Goal: Use online tool/utility: Use online tool/utility

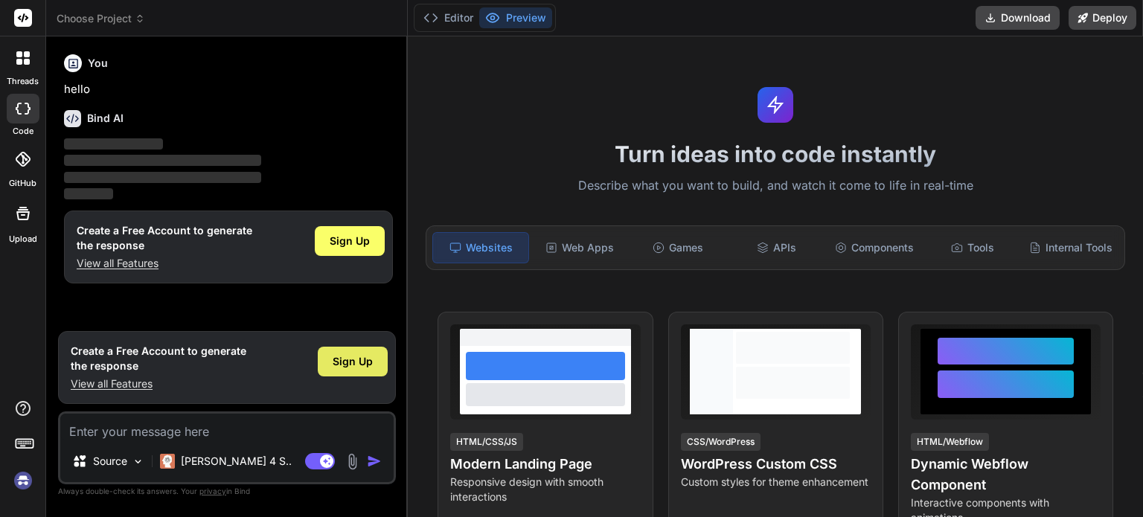
click at [347, 362] on span "Sign Up" at bounding box center [353, 361] width 40 height 15
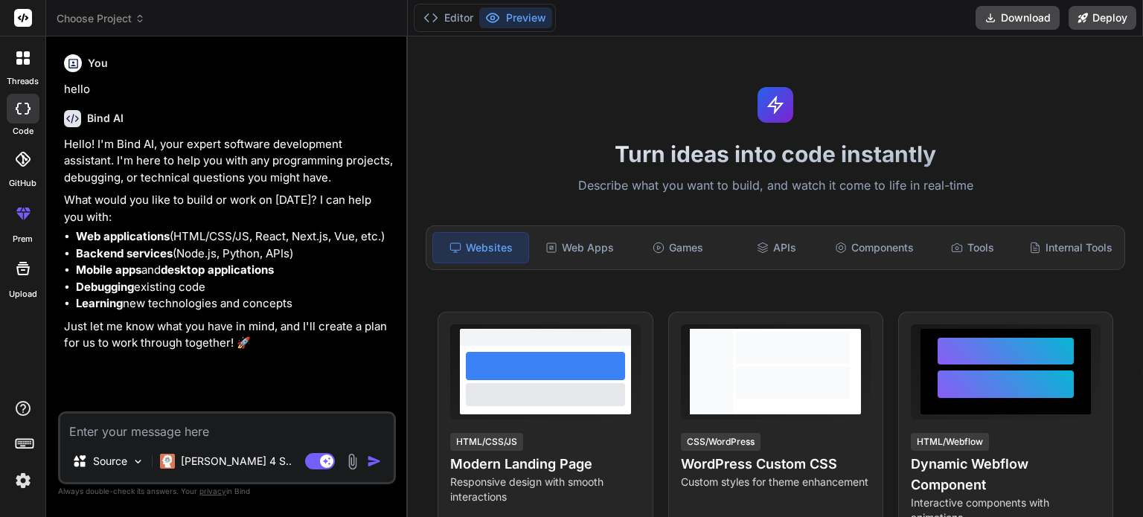
type textarea "x"
click at [208, 439] on textarea at bounding box center [226, 427] width 333 height 27
type textarea "p"
type textarea "x"
type textarea "pa"
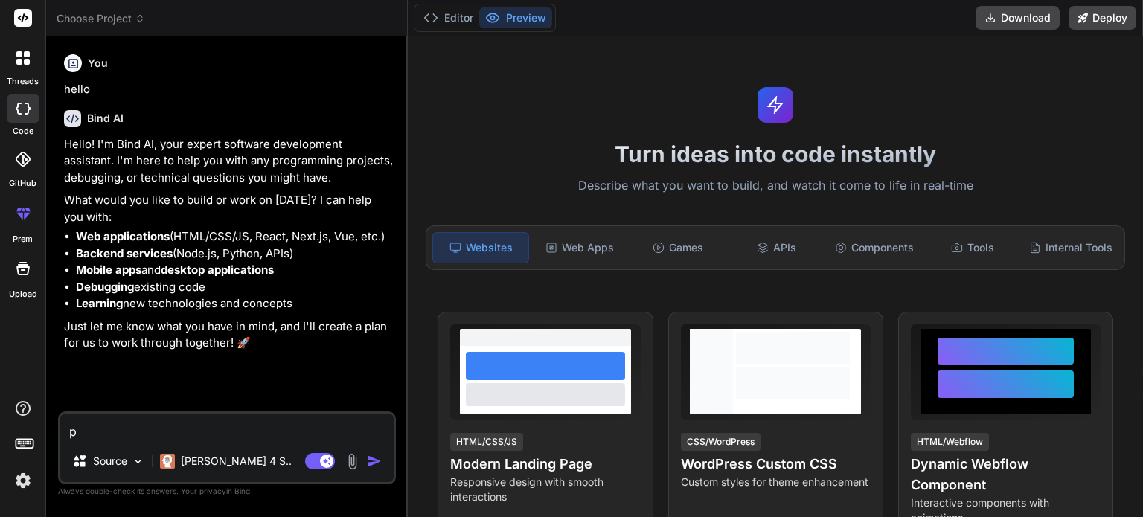
type textarea "x"
type textarea "pac"
type textarea "x"
type textarea "pacm"
type textarea "x"
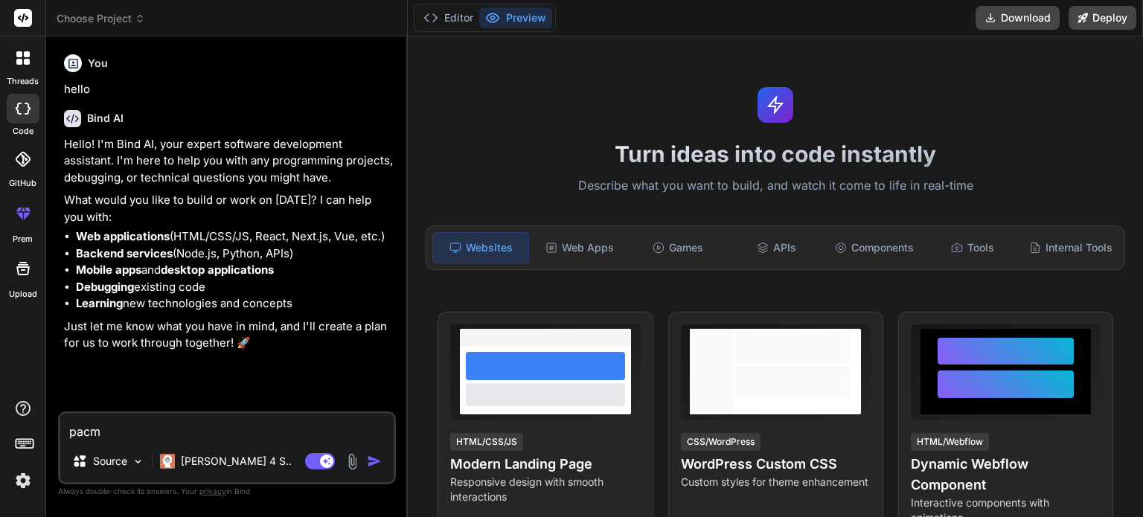
type textarea "pacma"
type textarea "x"
type textarea "pacman"
type textarea "x"
type textarea "pacman"
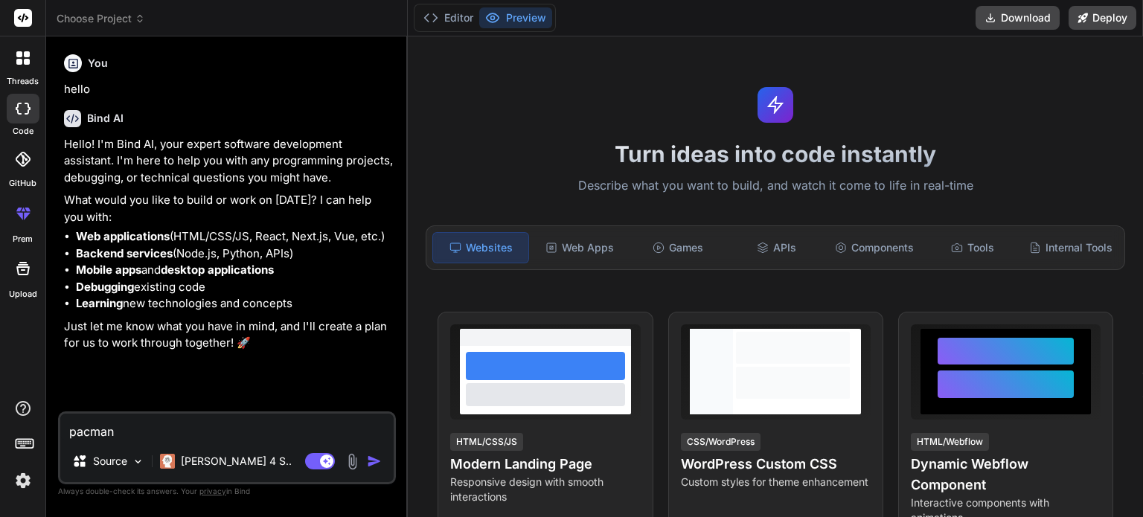
type textarea "x"
type textarea "pacman i"
type textarea "x"
type textarea "pacman is"
type textarea "x"
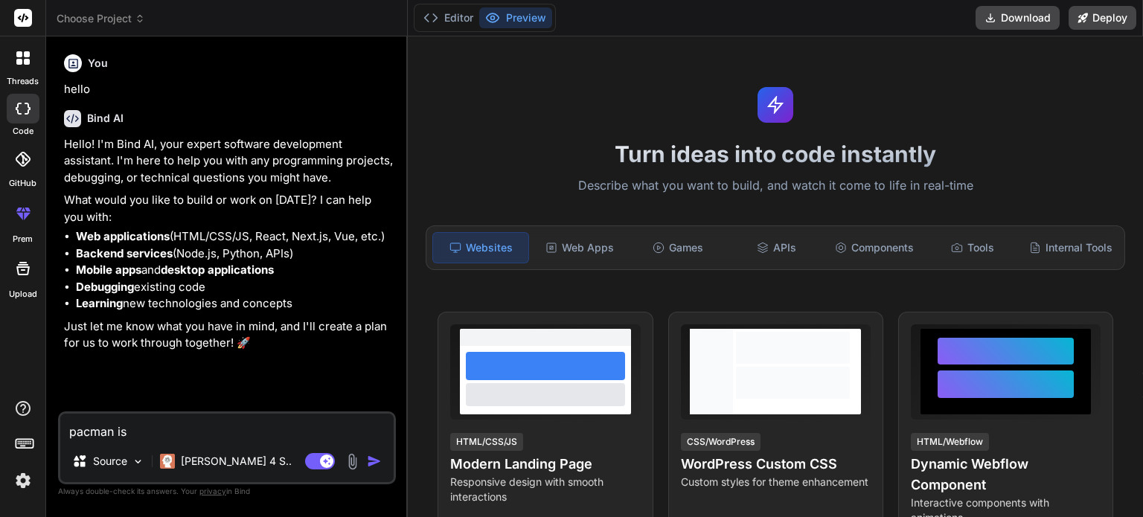
type textarea "pacman isn"
type textarea "x"
type textarea "pacman isnt"
type textarea "x"
type textarea "pacman isnt"
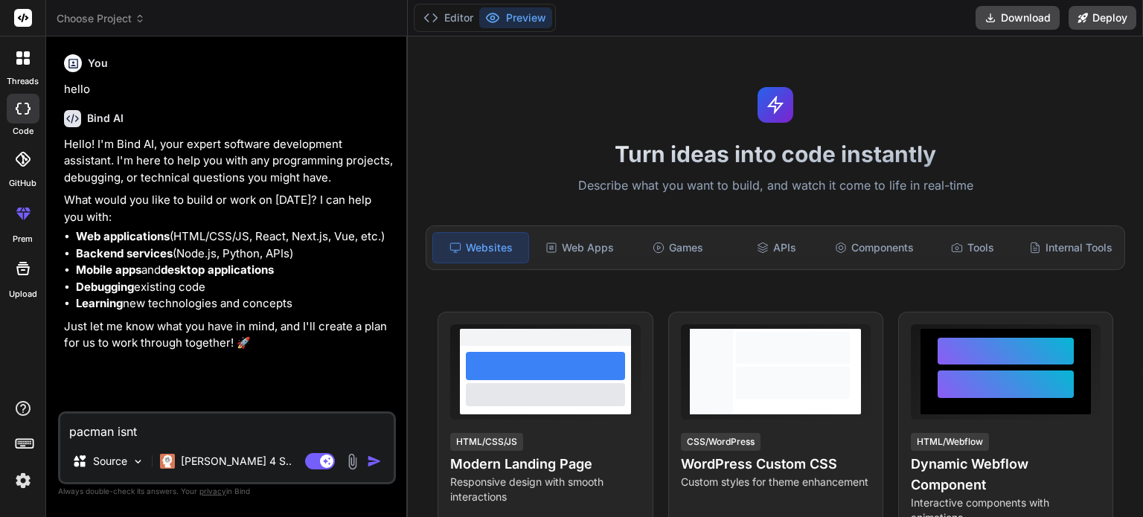
type textarea "x"
type textarea "pacman isnt w"
type textarea "x"
type textarea "pacman isnt wo"
type textarea "x"
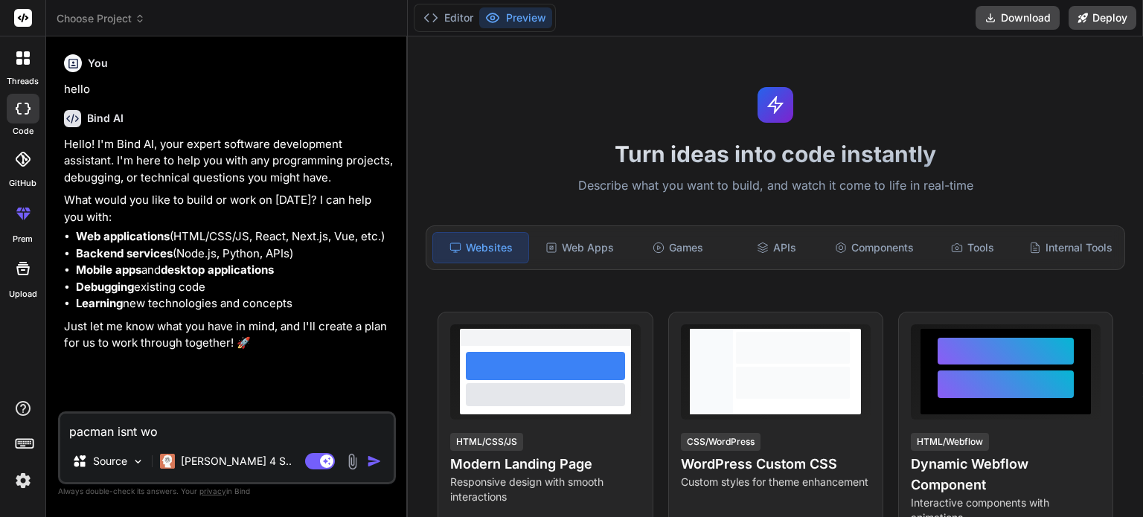
type textarea "pacman isnt wor"
type textarea "x"
type textarea "pacman isnt work"
type textarea "x"
type textarea "pacman isnt worki"
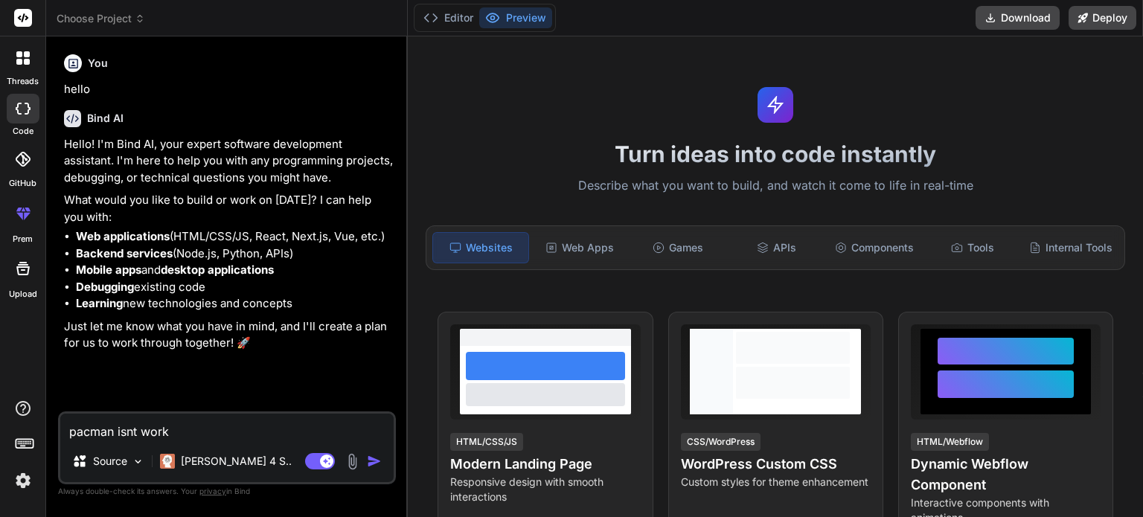
type textarea "x"
type textarea "pacman isnt workin"
type textarea "x"
type textarea "pacman isnt working"
type textarea "x"
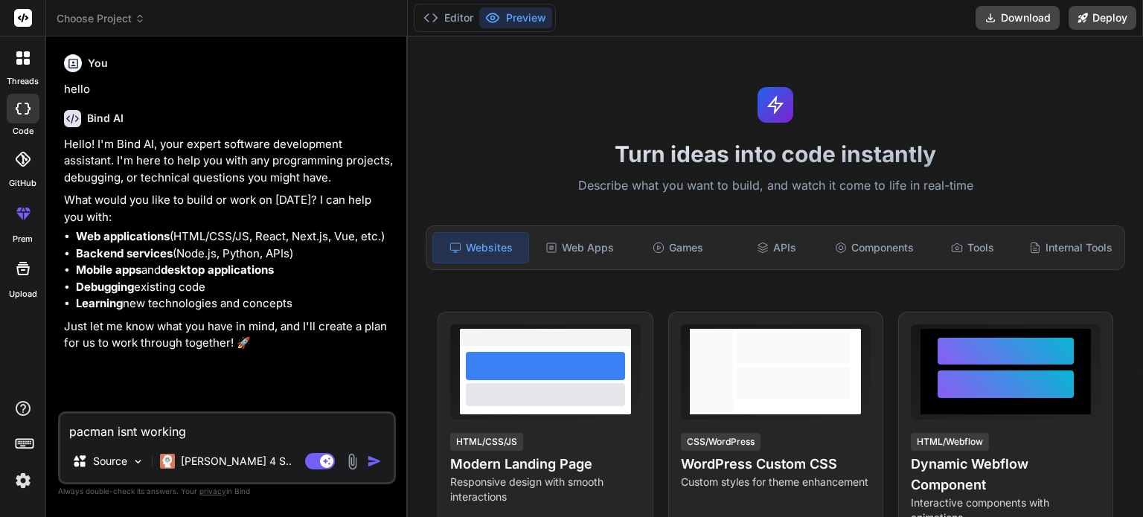
type textarea "pacman isnt working,"
type textarea "x"
type textarea "pacman isnt working,"
type textarea "x"
type textarea "pacman isnt working, i"
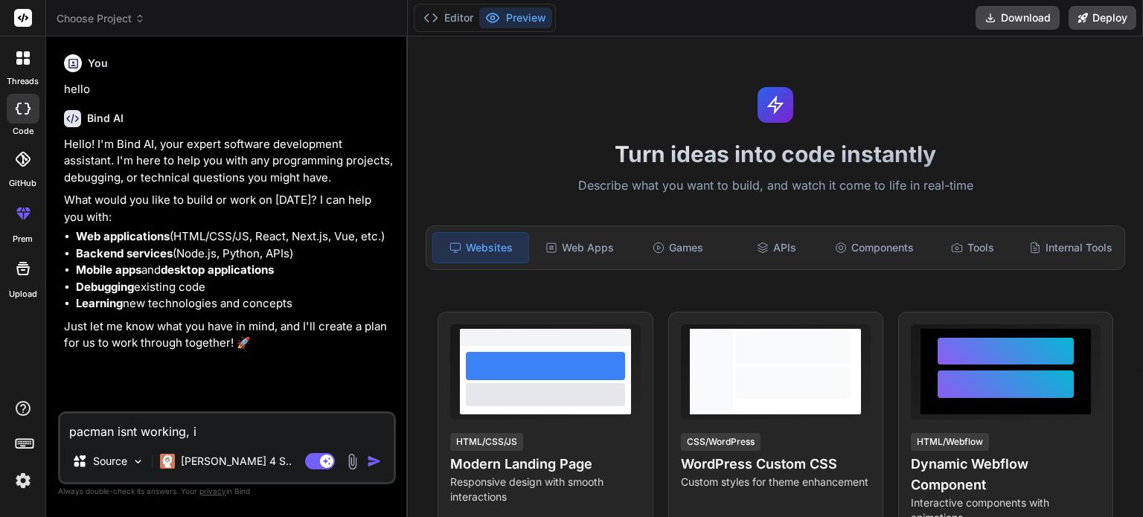
type textarea "x"
type textarea "pacman isnt working, it"
type textarea "x"
type textarea "pacman isnt working, it"
type textarea "x"
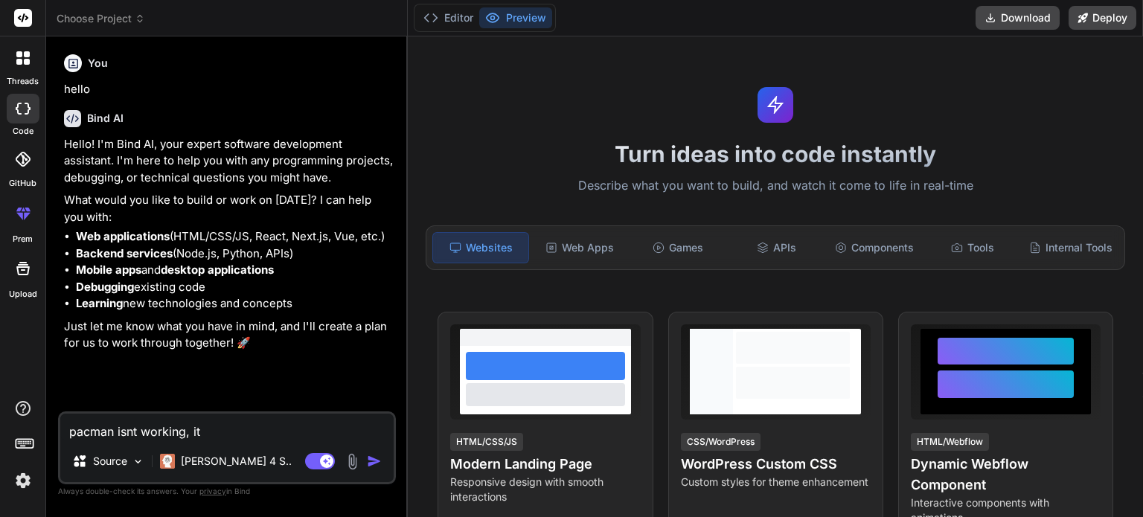
type textarea "pacman isnt working, it i"
type textarea "x"
type textarea "pacman isnt working, it is"
type textarea "x"
type textarea "pacman isnt working, it is"
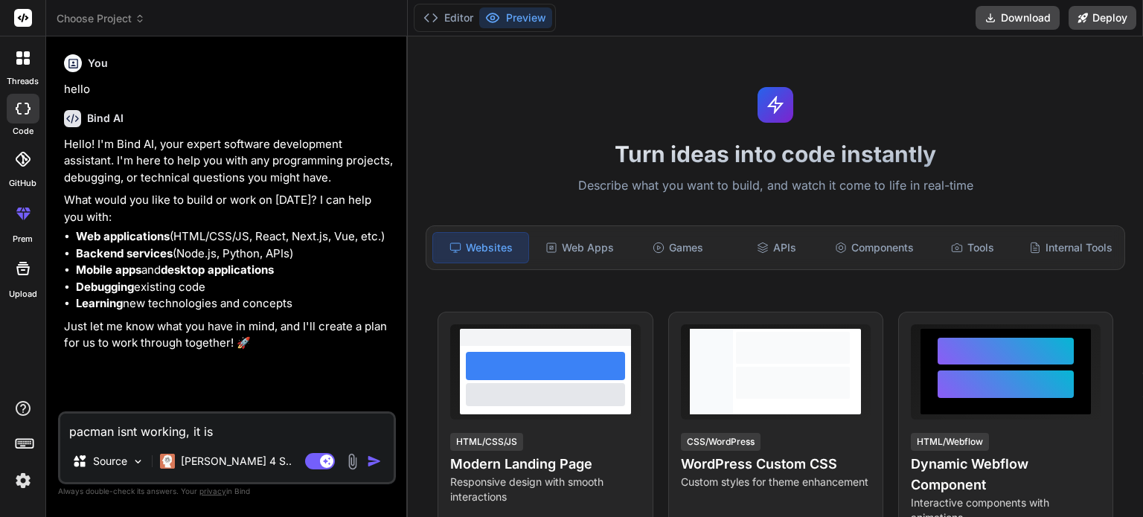
type textarea "x"
type textarea "pacman isnt working, it is j"
type textarea "x"
type textarea "pacman isnt working, it is [PERSON_NAME]"
type textarea "x"
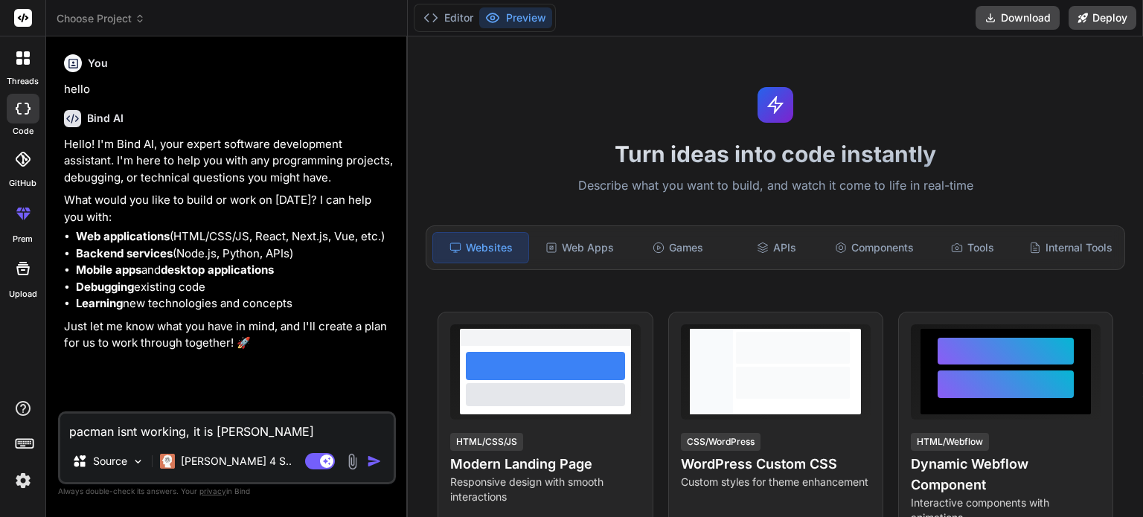
type textarea "pacman isnt working, it is jus"
type textarea "x"
type textarea "pacman isnt working, it is just"
type textarea "x"
type textarea "pacman isnt working, it is just"
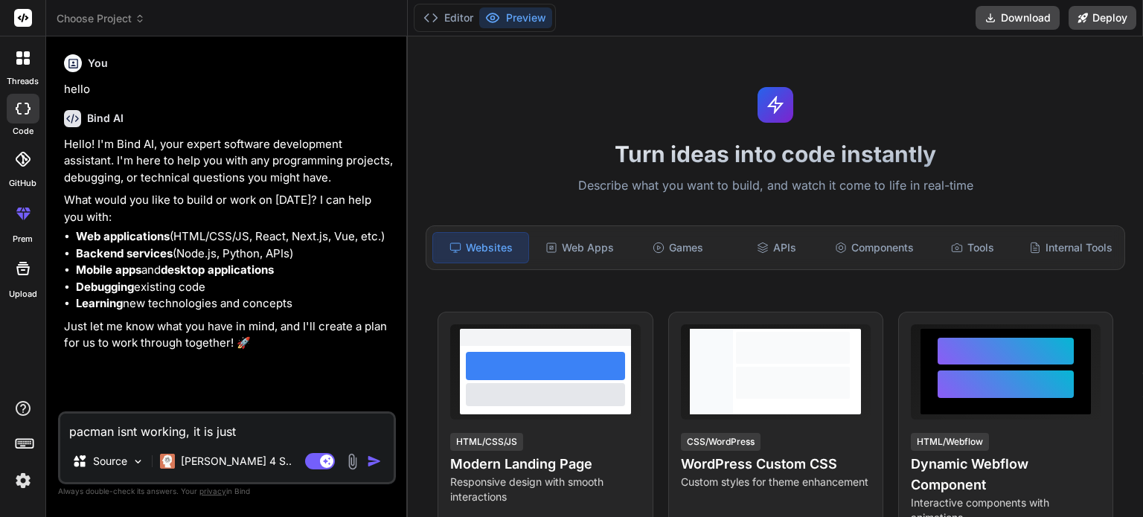
type textarea "x"
type textarea "pacman isnt working, it is just a"
type textarea "x"
type textarea "pacman isnt working, it is just as"
type textarea "x"
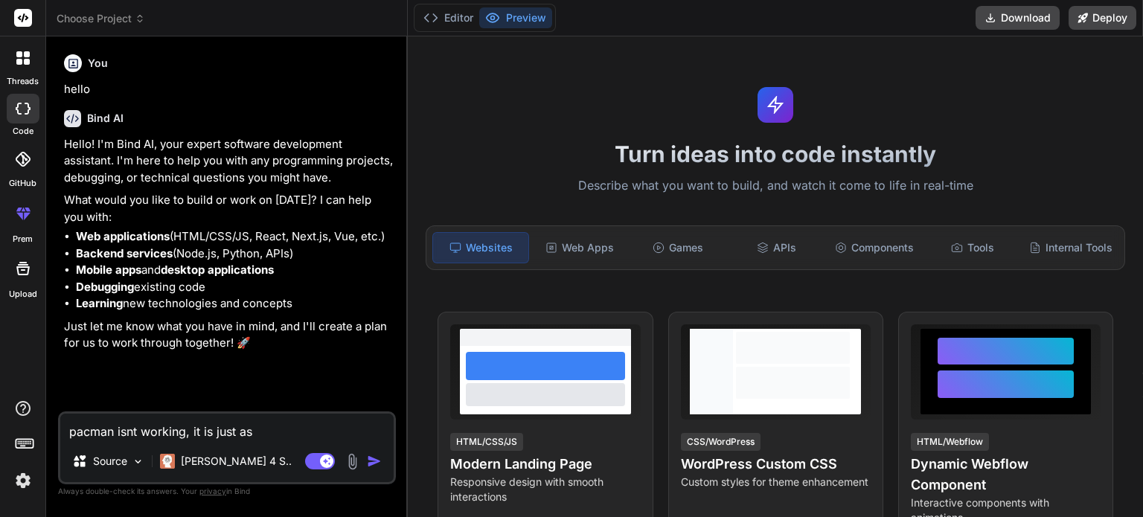
type textarea "pacman isnt working, it is just a"
type textarea "x"
type textarea "pacman isnt working, it is just an"
type textarea "x"
type textarea "pacman isnt working, it is just an"
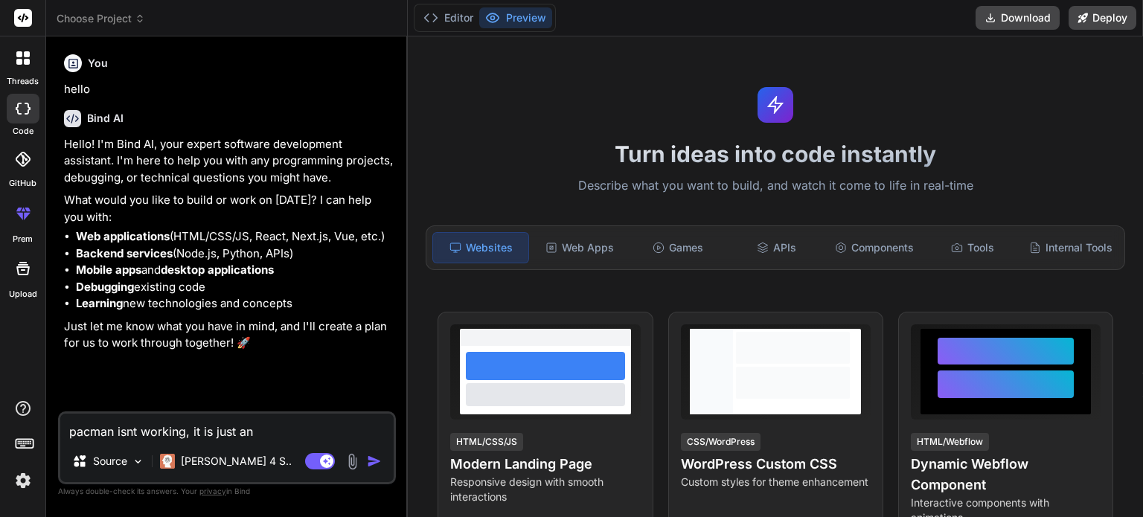
type textarea "x"
type textarea "pacman isnt working, it is just an a"
type textarea "x"
type textarea "pacman isnt working, it is just an an"
type textarea "x"
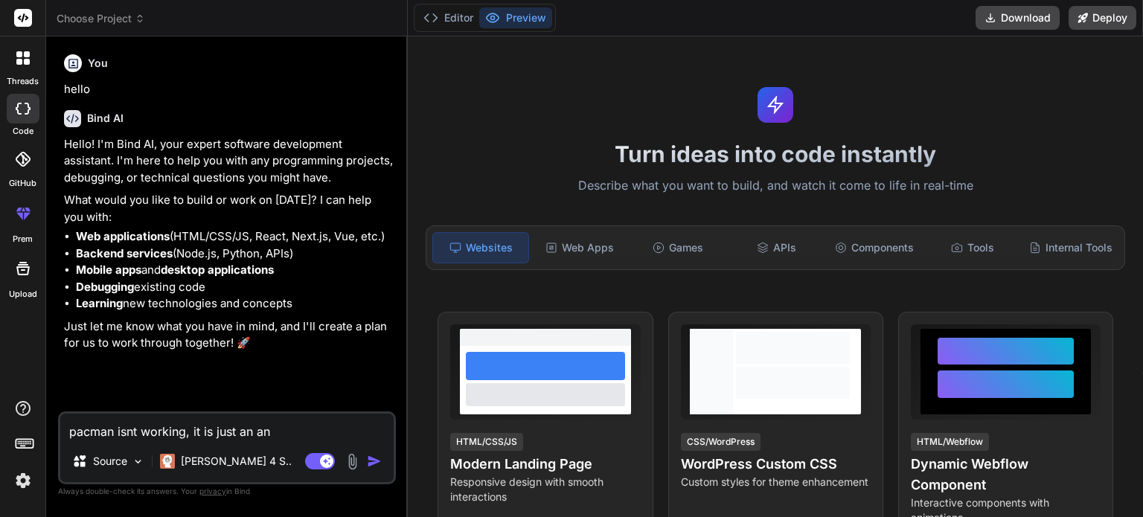
type textarea "pacman isnt working, it is just an ani"
type textarea "x"
type textarea "pacman isnt working, it is just an anim"
type textarea "x"
type textarea "pacman isnt working, it is just an anima"
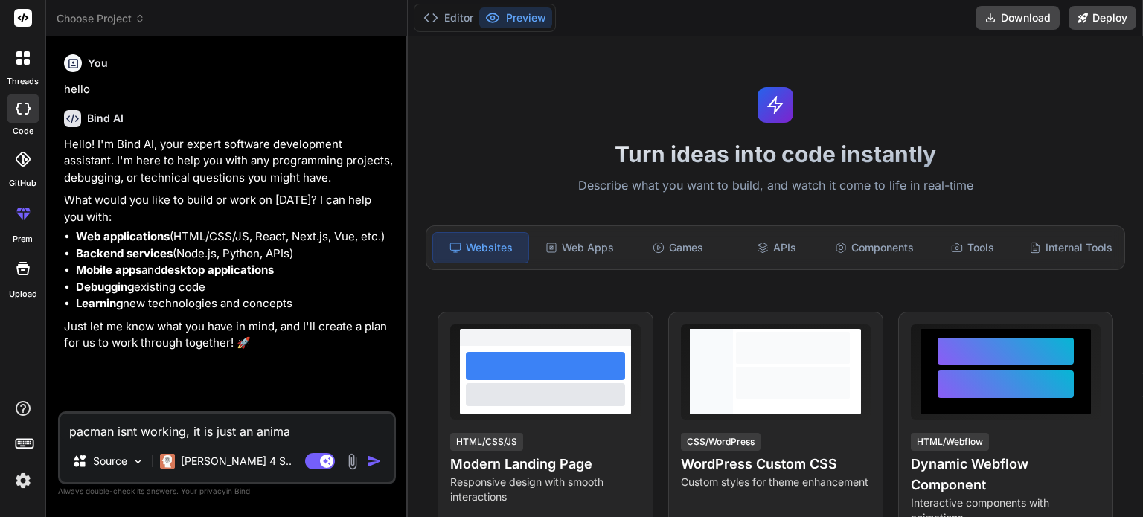
type textarea "x"
type textarea "pacman isnt working, it is just an animat"
type textarea "x"
type textarea "pacman isnt working, it is just an animati"
type textarea "x"
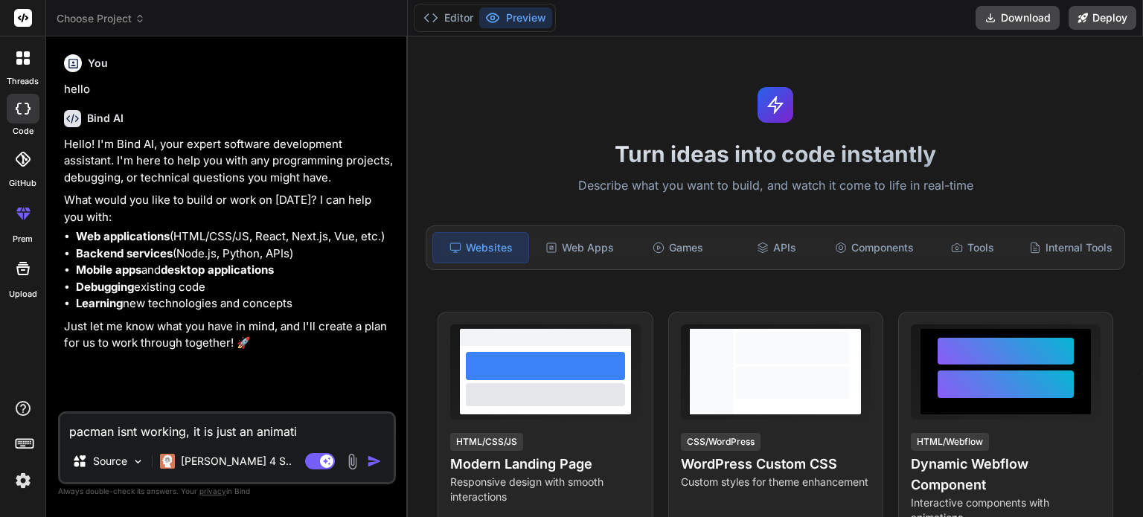
type textarea "pacman isnt working, it is just an animatio"
type textarea "x"
type textarea "pacman isnt working, it is just an animation"
type textarea "x"
type textarea "pacman isnt working, it is just an animation,"
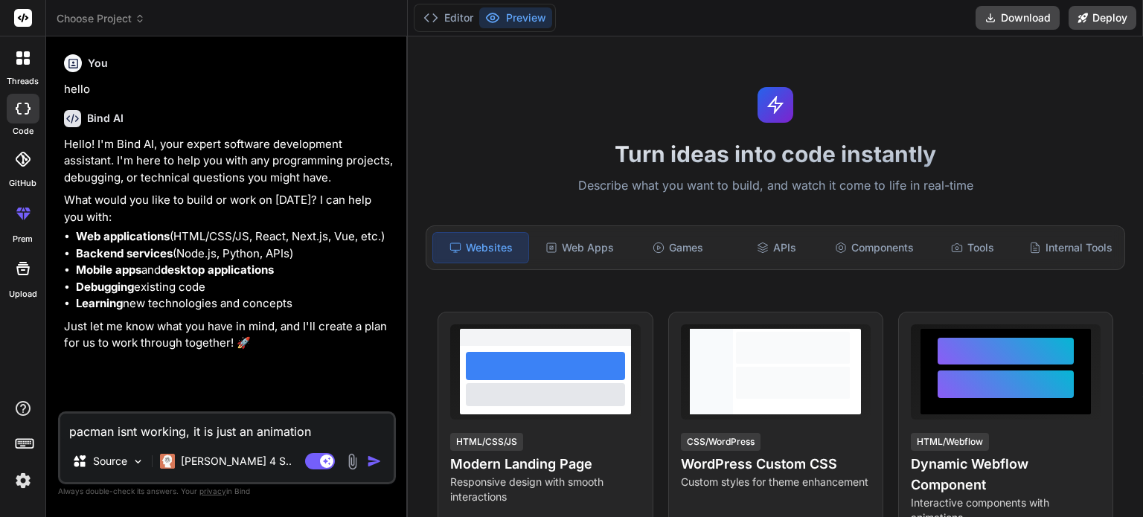
type textarea "x"
type textarea "pacman isnt working, it is just an animation,"
type textarea "x"
type textarea "pacman isnt working, it is just an animation, n"
type textarea "x"
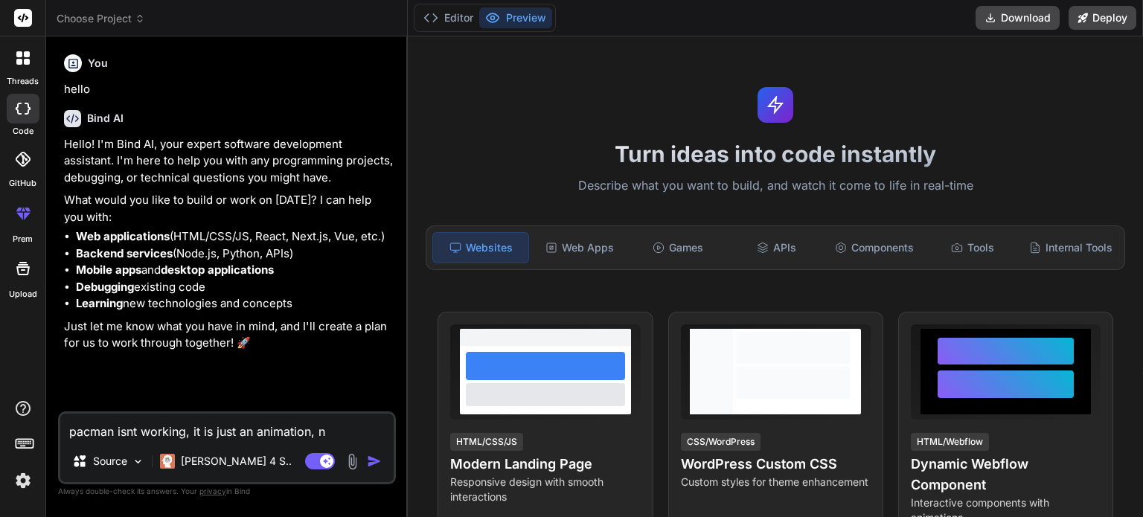
type textarea "pacman isnt working, it is just an animation, no"
type textarea "x"
type textarea "pacman isnt working, it is just an animation, not"
type textarea "x"
type textarea "pacman isnt working, it is just an animation, not"
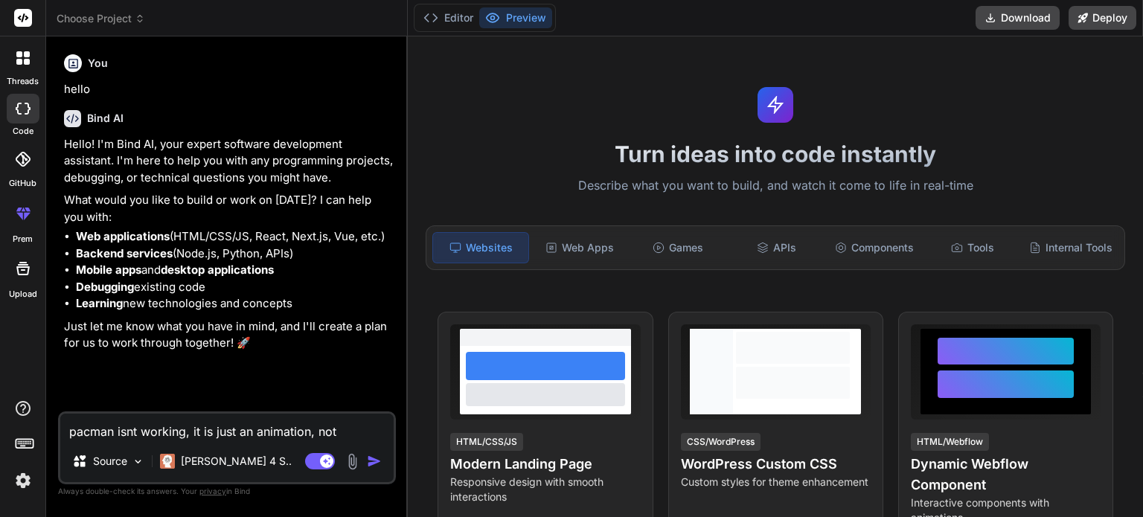
type textarea "x"
type textarea "pacman isnt working, it is just an animation, not a"
type textarea "x"
type textarea "pacman isnt working, it is just an animation, not an"
type textarea "x"
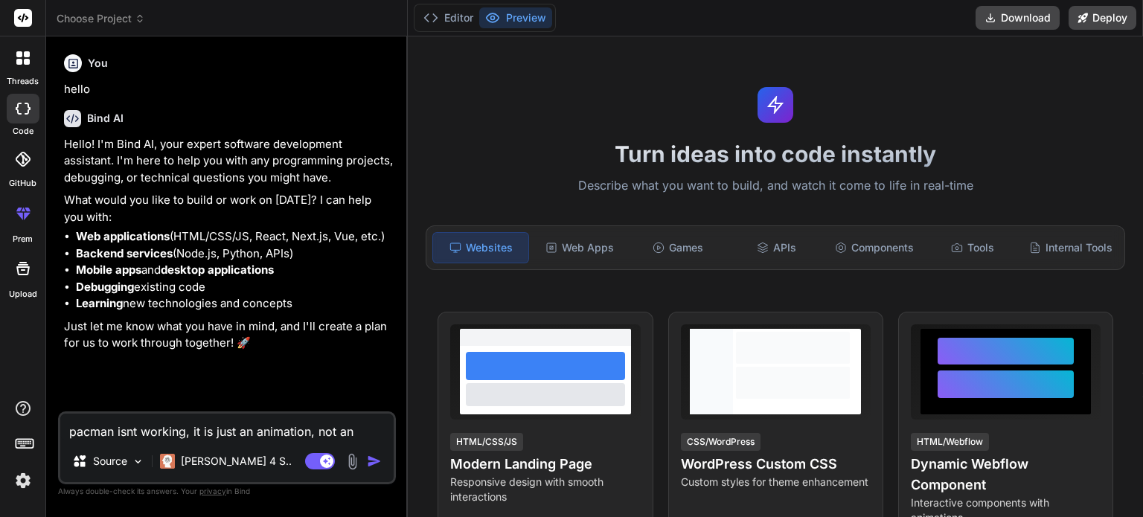
type textarea "pacman isnt working, it is just an animation, not an"
type textarea "x"
type textarea "pacman isnt working, it is just an animation, not an i"
type textarea "x"
type textarea "pacman isnt working, it is just an animation, not an in"
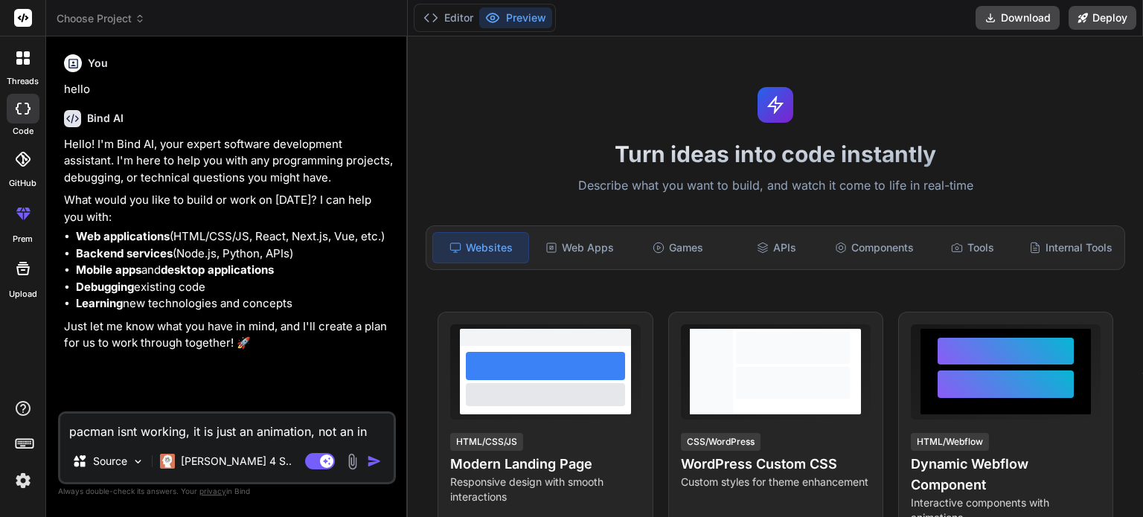
type textarea "x"
type textarea "pacman isnt working, it is just an animation, not an int"
type textarea "x"
type textarea "pacman isnt working, it is just an animation, not an inte"
type textarea "x"
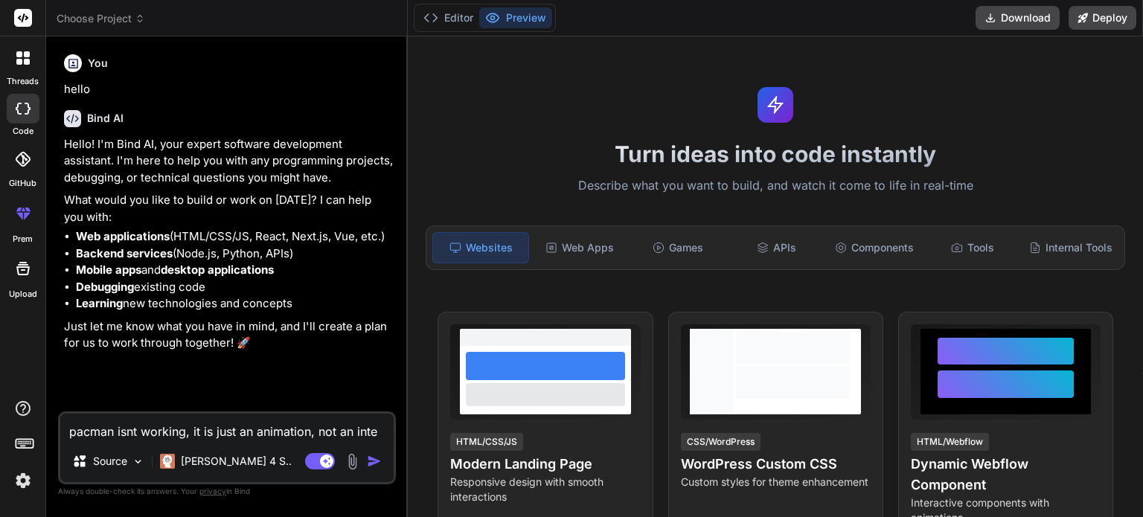
type textarea "pacman isnt working, it is just an animation, not an inter"
type textarea "x"
type textarea "pacman isnt working, it is just an animation, not an intera"
type textarea "x"
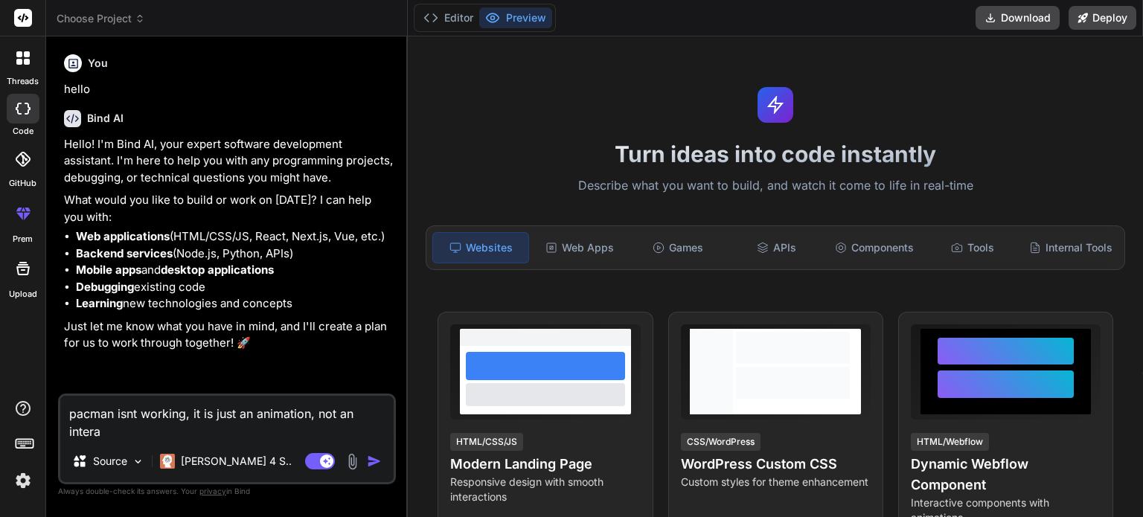
type textarea "pacman isnt working, it is just an animation, not an interat"
type textarea "x"
type textarea "pacman isnt working, it is just an animation, not an interatc"
type textarea "x"
type textarea "pacman isnt working, it is just an animation, not an interatci"
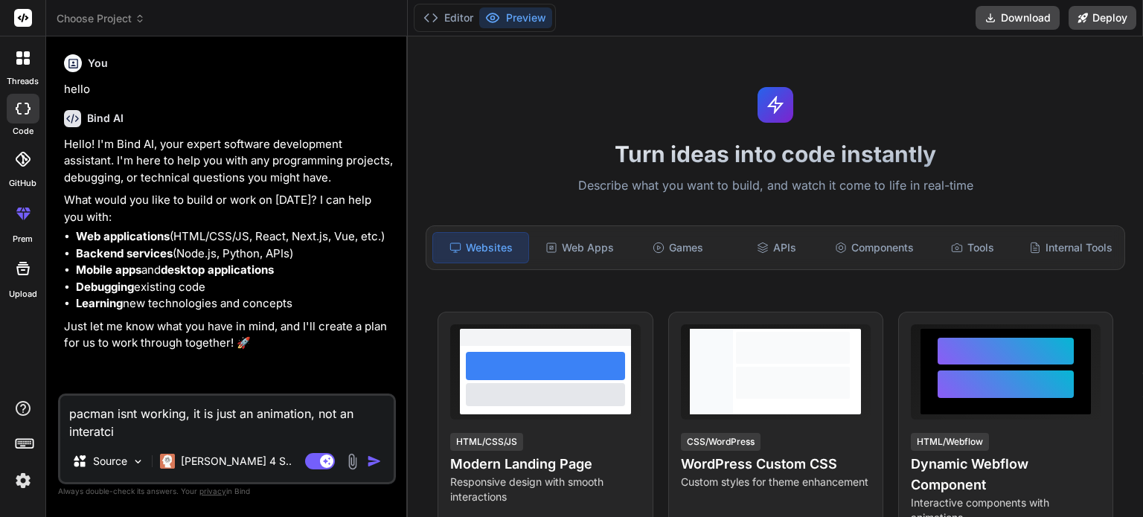
type textarea "x"
type textarea "pacman isnt working, it is just an animation, not an interatciv"
type textarea "x"
type textarea "pacman isnt working, it is just an animation, not an interatcive"
type textarea "x"
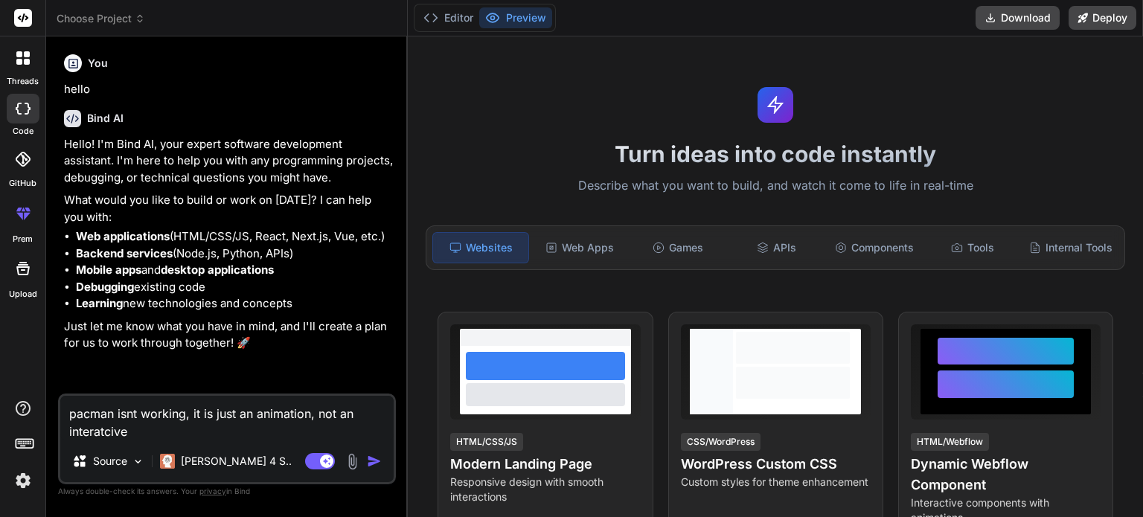
type textarea "pacman isnt working, it is just an animation, not an interatcive"
type textarea "x"
type textarea "pacman isnt working, it is just an animation, not an interatcive g"
type textarea "x"
type textarea "pacman isnt working, it is just an animation, not an interatcive ga"
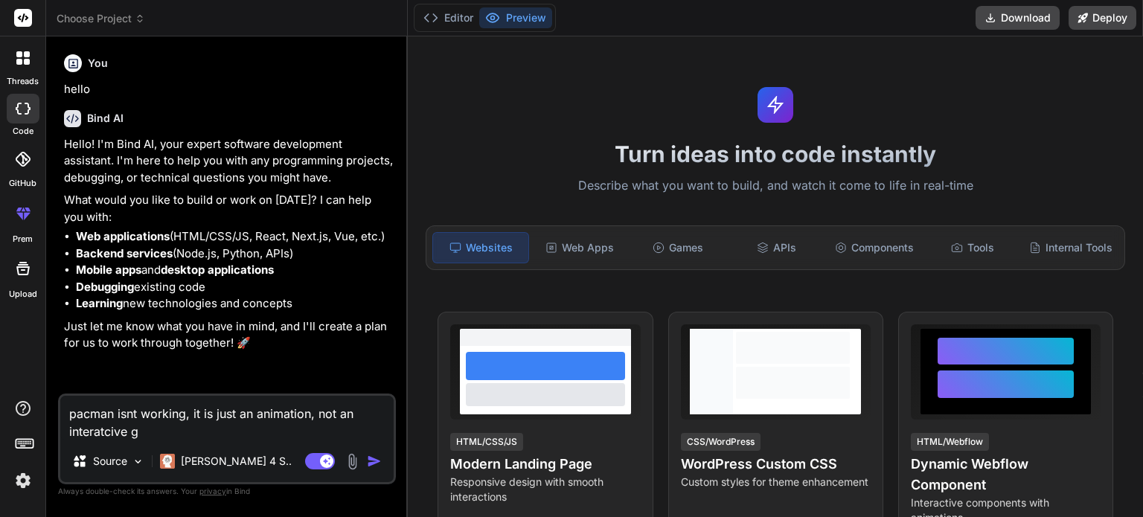
type textarea "x"
type textarea "pacman isnt working, it is just an animation, not an interatcive gam"
type textarea "x"
type textarea "pacman isnt working, it is just an animation, not an interatcive game"
type textarea "x"
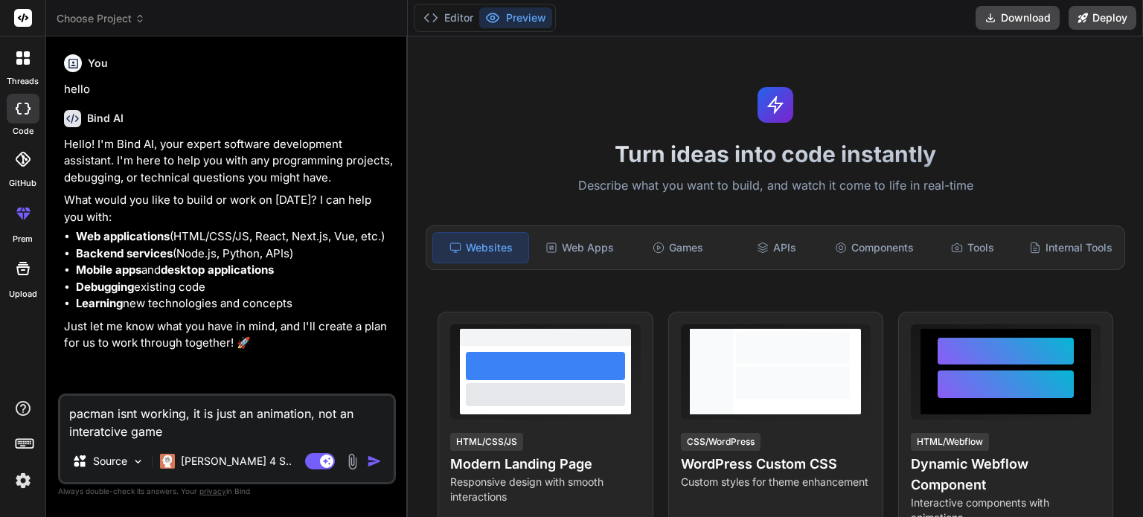
type textarea "pacman isnt working, it is just an animation, not an interatcive game."
type textarea "x"
type textarea "pacman isnt working, it is just an animation, not an interatcive game."
type textarea "x"
type textarea "pacman isnt working, it is just an animation, not an interatcive game. p"
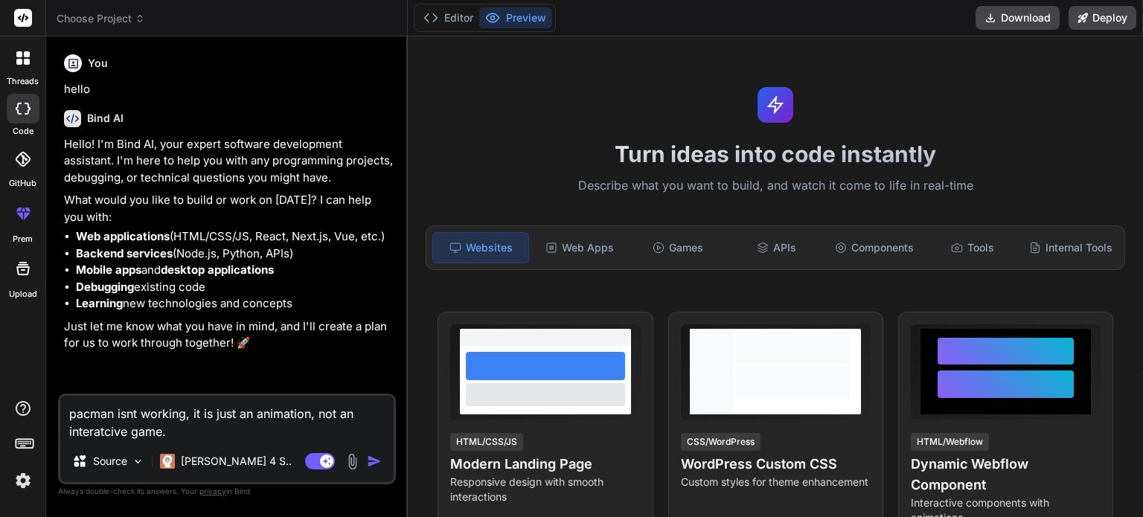
type textarea "x"
type textarea "pacman isnt working, it is just an animation, not an interatcive game. pl"
type textarea "x"
type textarea "pacman isnt working, it is just an animation, not an interatcive game. ple"
type textarea "x"
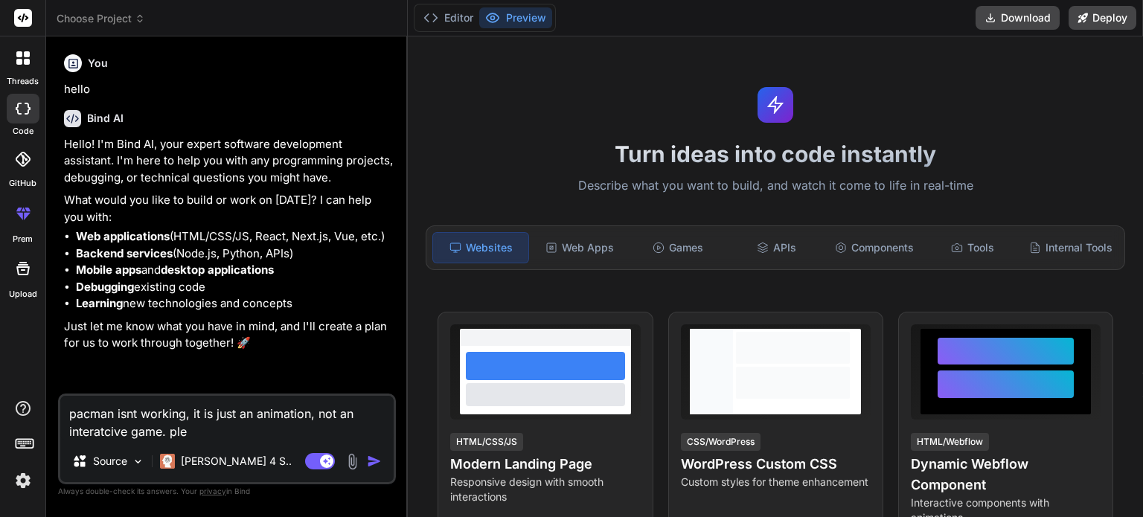
type textarea "pacman isnt working, it is just an animation, not an interatcive game. plea"
type textarea "x"
type textarea "pacman isnt working, it is just an animation, not an interatcive game. [GEOGRAP…"
type textarea "x"
type textarea "pacman isnt working, it is just an animation, not an interatcive game. please"
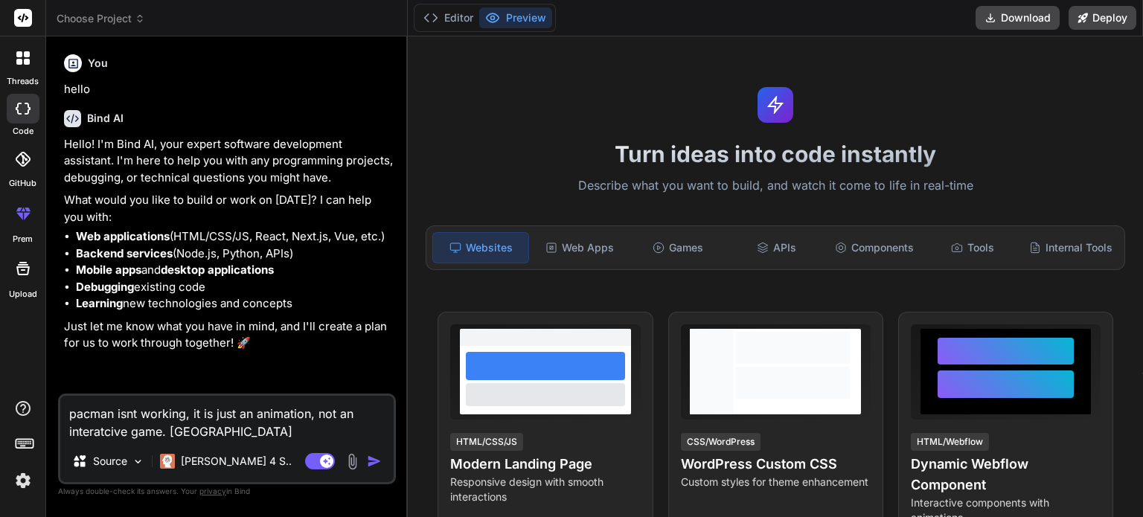
type textarea "x"
type textarea "pacman isnt working, it is just an animation, not an interatcive game. please"
type textarea "x"
type textarea "pacman isnt working, it is just an animation, not an interatcive game. please f"
type textarea "x"
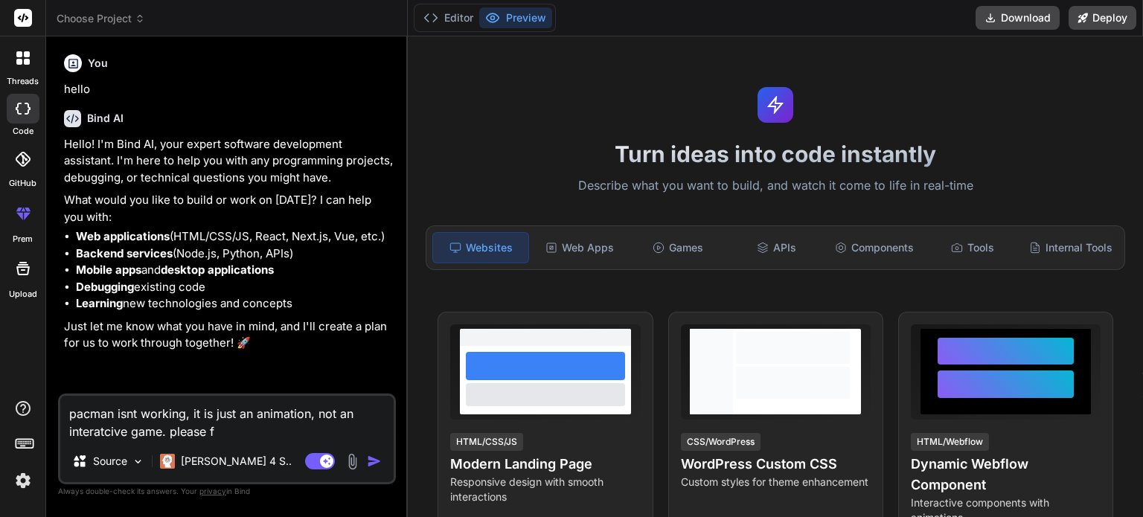
type textarea "pacman isnt working, it is just an animation, not an interatcive game. please fi"
type textarea "x"
type textarea "pacman isnt working, it is just an animation, not an interatcive game. please f…"
type textarea "x"
type textarea "pacman isnt working, it is just an animation, not an interatcive game. please f…"
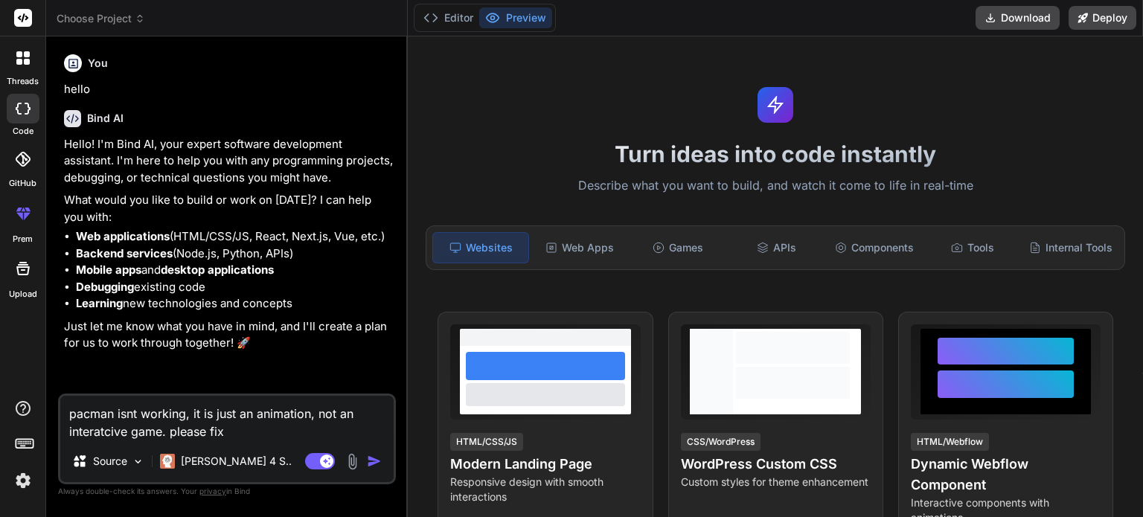
type textarea "x"
paste textarea "import numpy as np import matplotlib.pyplot as plt from matplotlib.animation im…"
type textarea "pacman isnt working, it is just an animation, not an interatcive game. please f…"
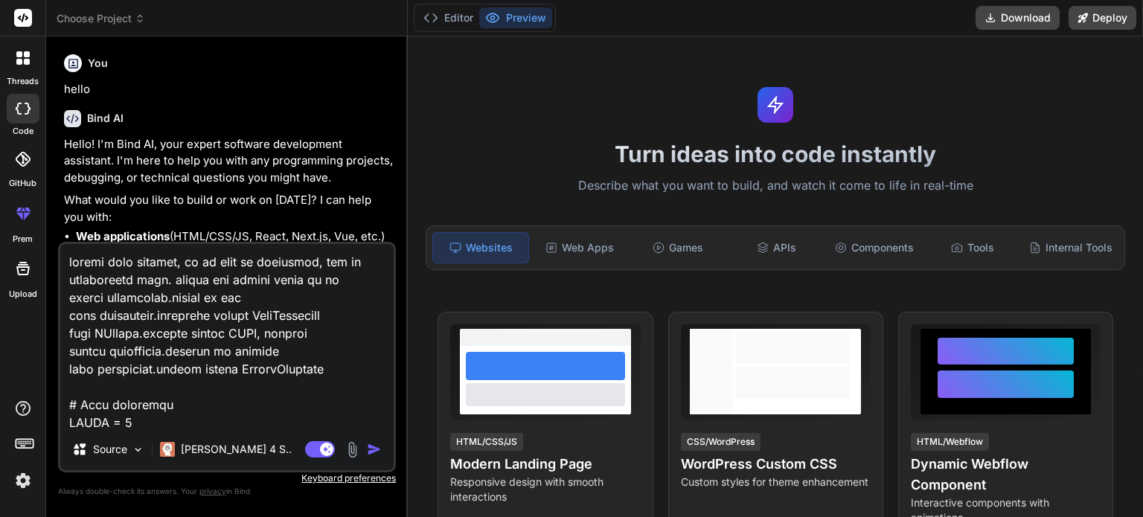
scroll to position [5447, 0]
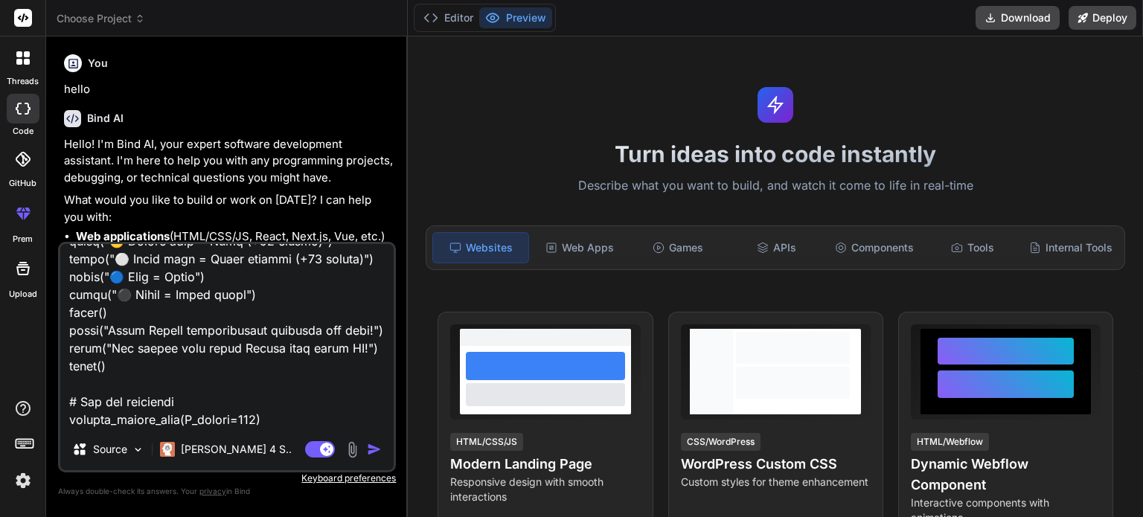
type textarea "x"
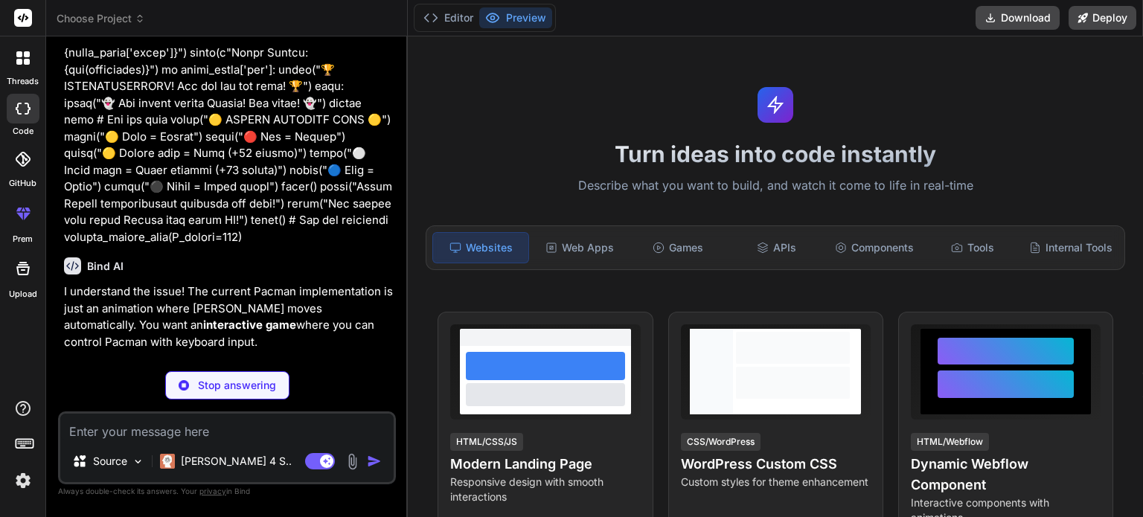
scroll to position [2367, 0]
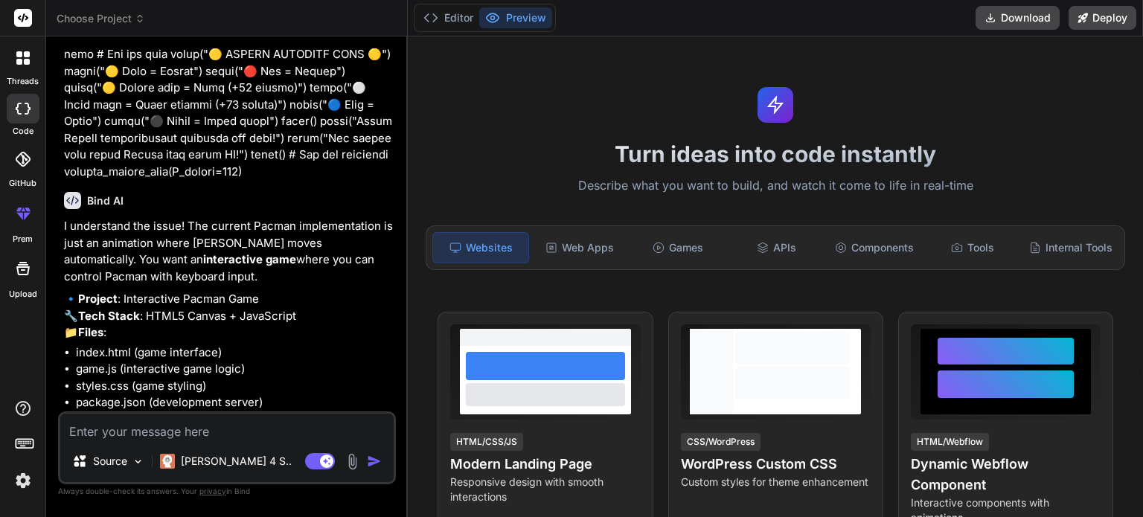
type textarea "x"
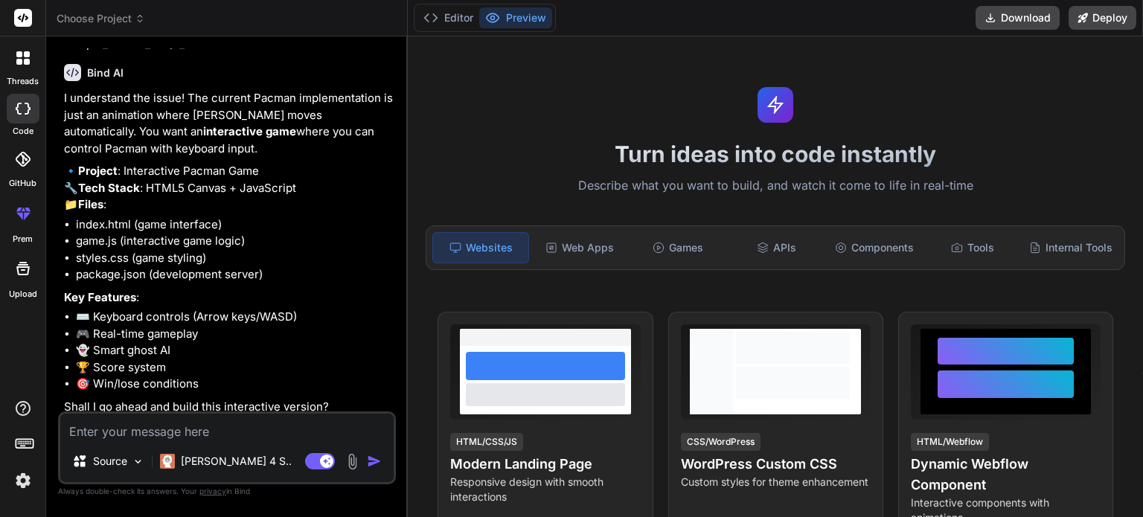
scroll to position [2500, 0]
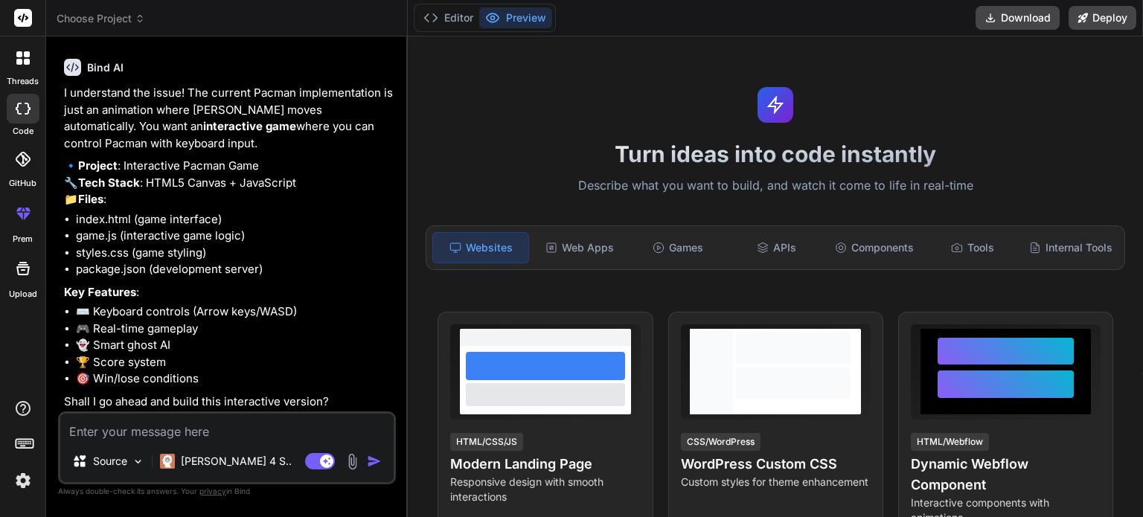
type textarea "y"
type textarea "x"
type textarea "ye"
type textarea "x"
type textarea "yes"
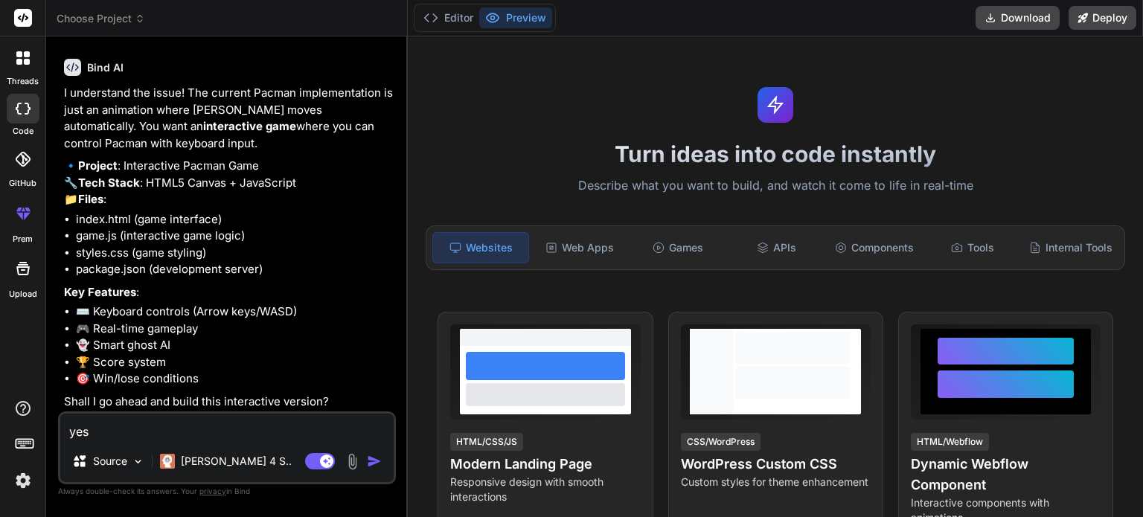
type textarea "x"
type textarea "yes"
type textarea "x"
type textarea "yes p"
type textarea "x"
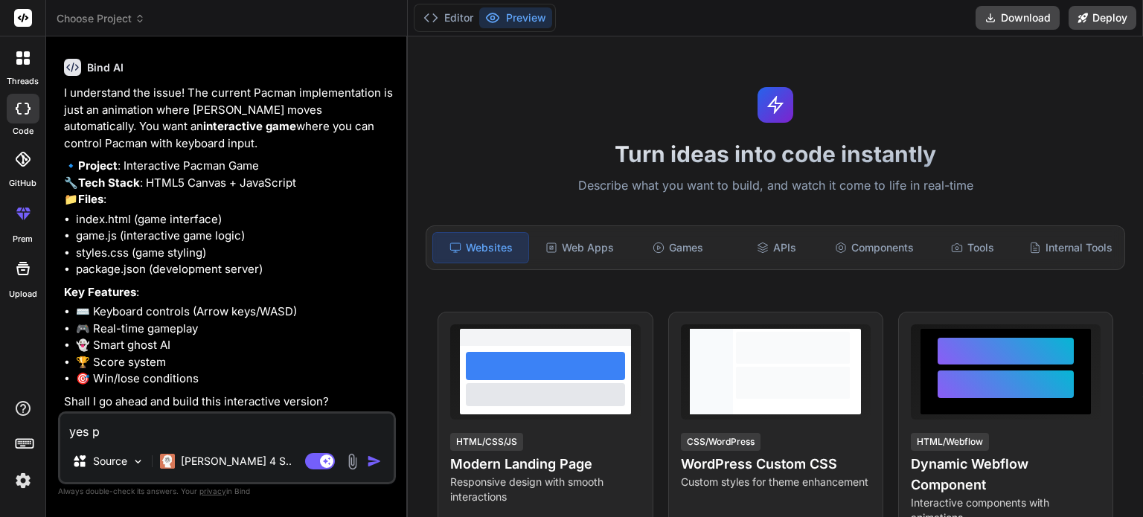
type textarea "yes pl"
type textarea "x"
type textarea "yes ple"
type textarea "x"
type textarea "yes plea"
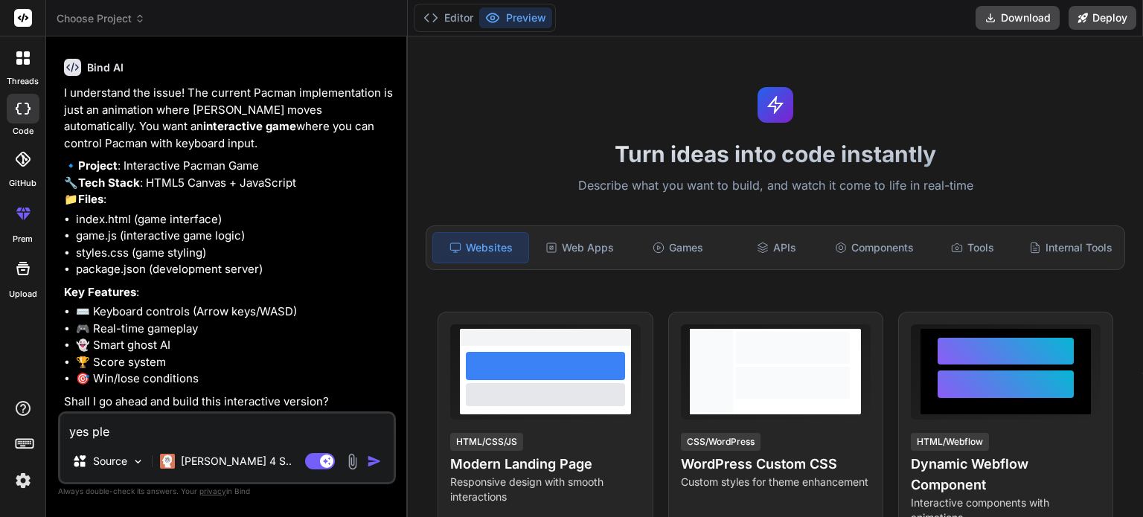
type textarea "x"
type textarea "yes pleas"
type textarea "x"
type textarea "yes please"
type textarea "x"
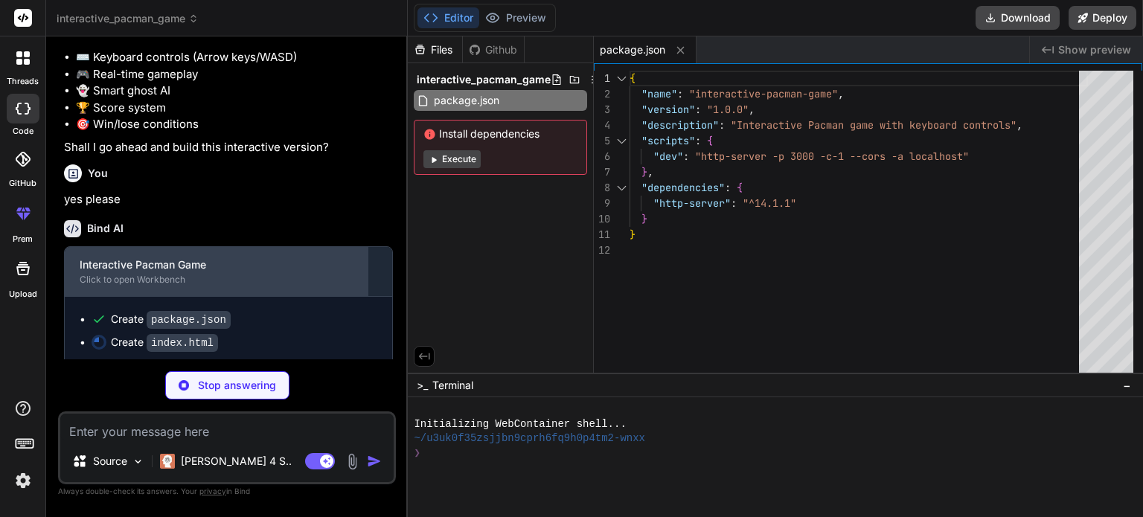
scroll to position [2759, 0]
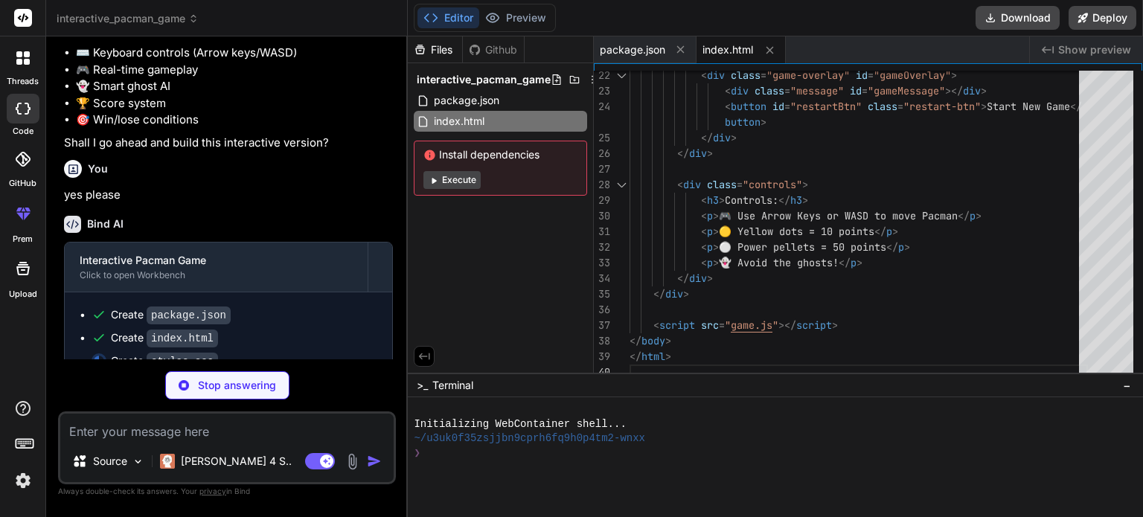
click at [516, 159] on span "Install dependencies" at bounding box center [500, 154] width 154 height 15
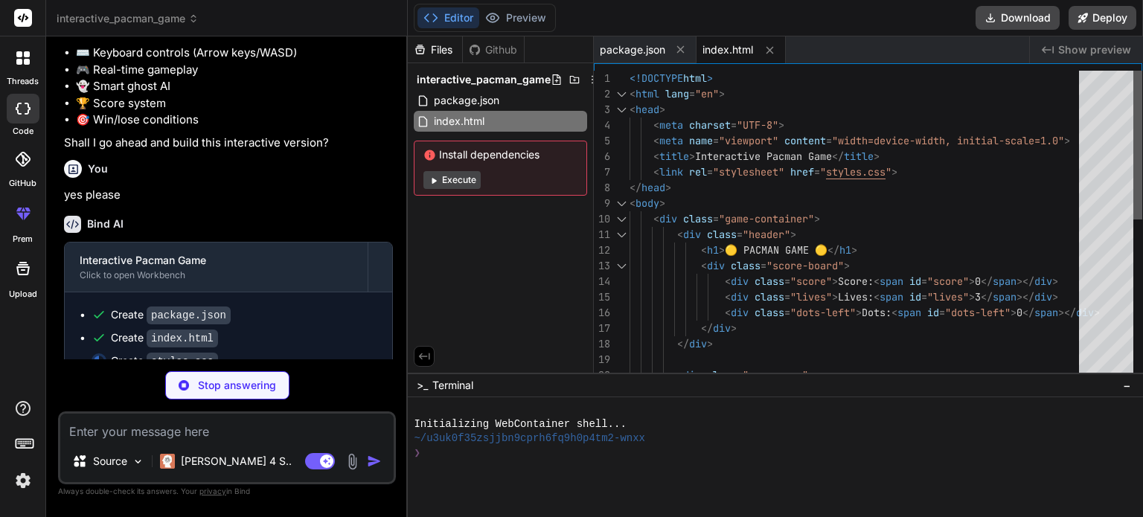
click at [1133, 71] on div at bounding box center [1137, 226] width 9 height 310
type textarea "x"
type textarea "} .controls p { margin: 5px 0; } .hidden { display: none !important; }"
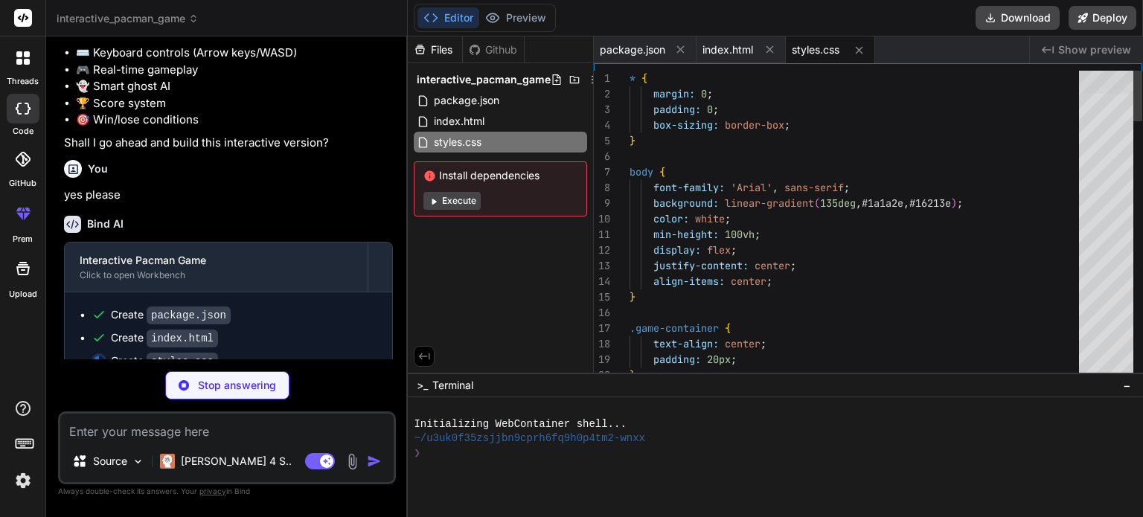
click at [1115, 86] on div at bounding box center [1106, 82] width 54 height 23
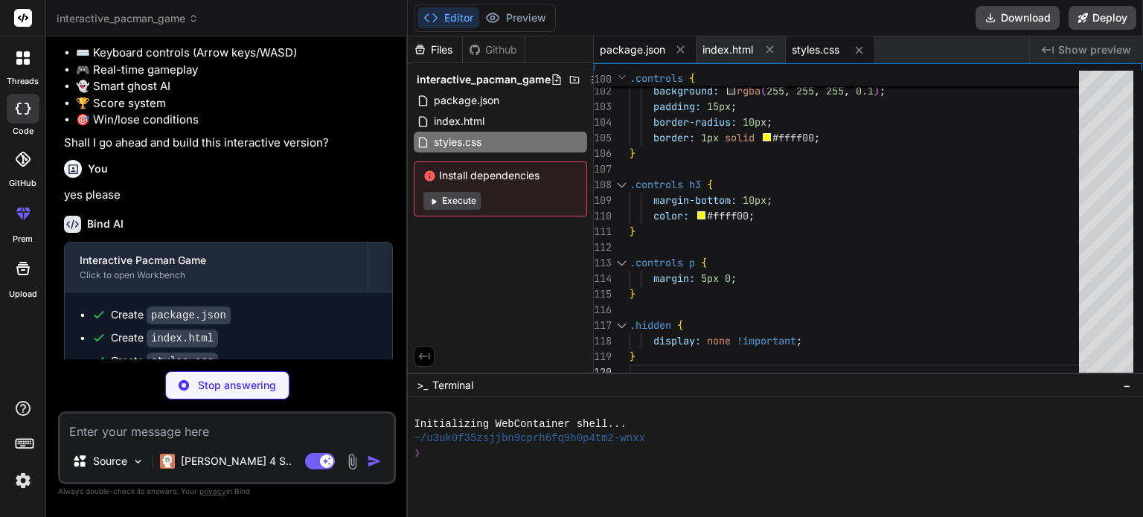
type textarea "x"
click at [637, 41] on div "package.json" at bounding box center [645, 49] width 103 height 27
type textarea "}"
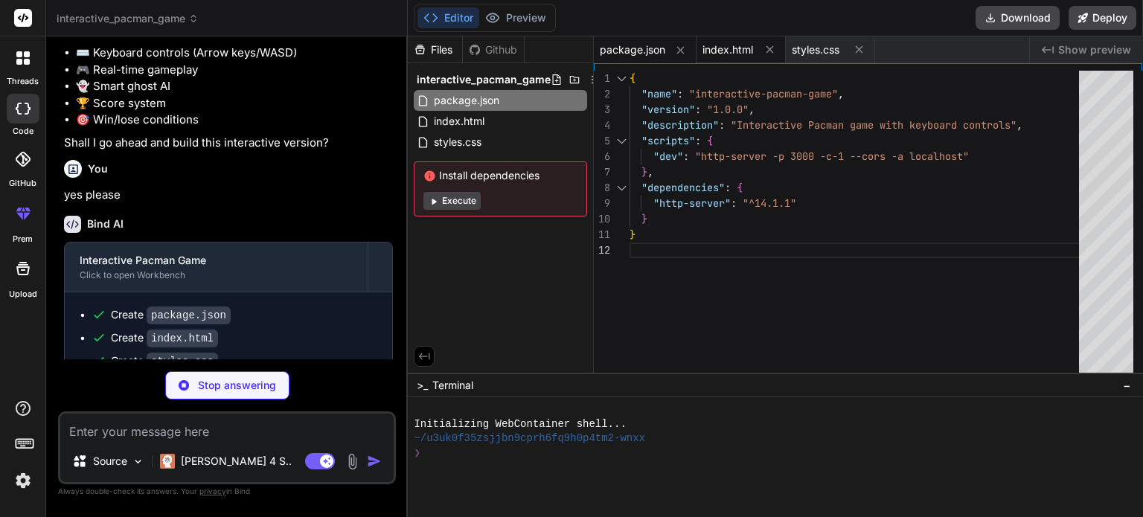
type textarea "x"
click at [727, 42] on span "index.html" at bounding box center [727, 49] width 51 height 15
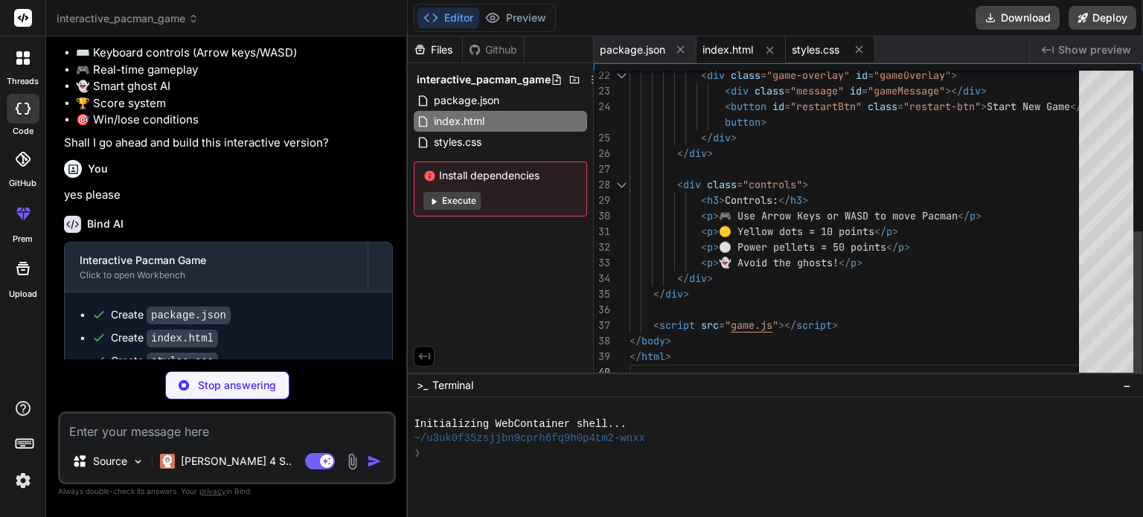
click at [789, 46] on div "styles.css" at bounding box center [830, 49] width 89 height 27
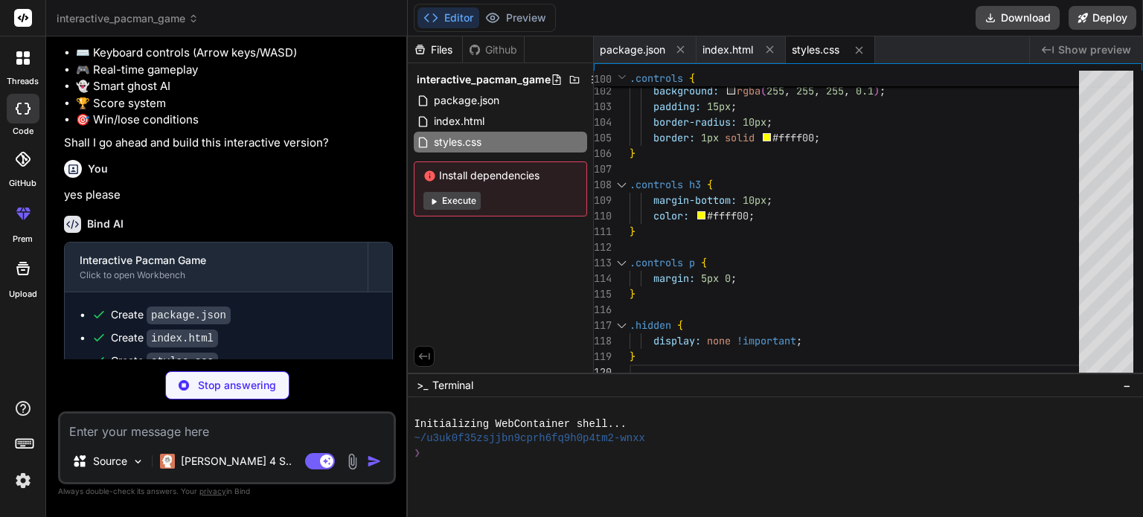
click at [471, 198] on button "Execute" at bounding box center [451, 201] width 57 height 18
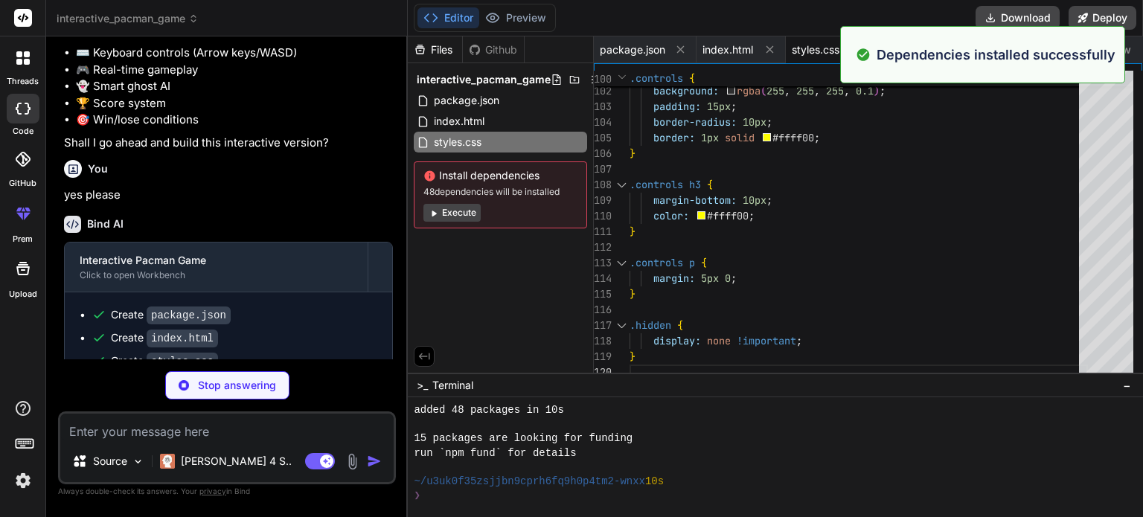
scroll to position [171, 0]
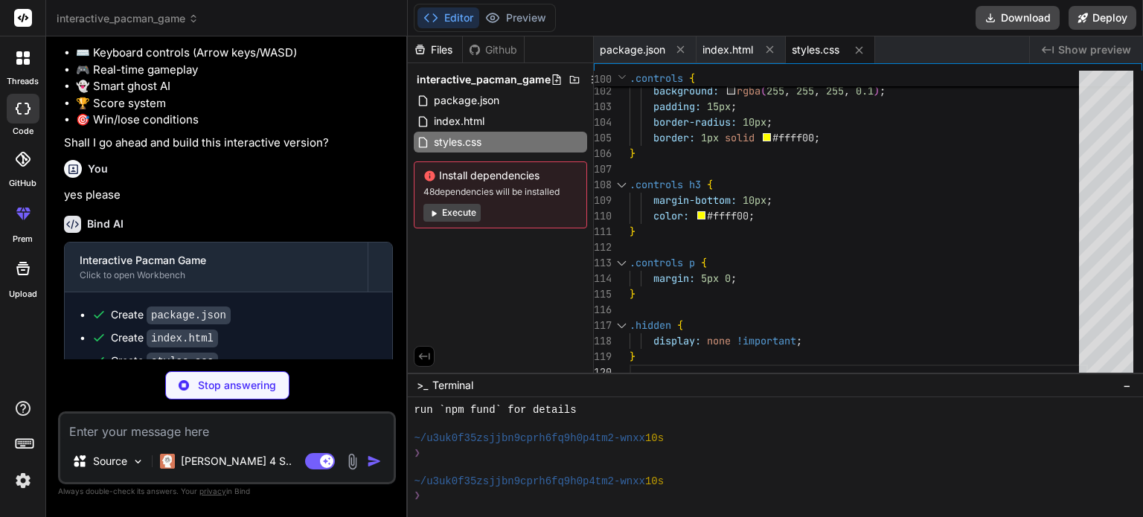
click at [468, 217] on button "Execute" at bounding box center [451, 213] width 57 height 18
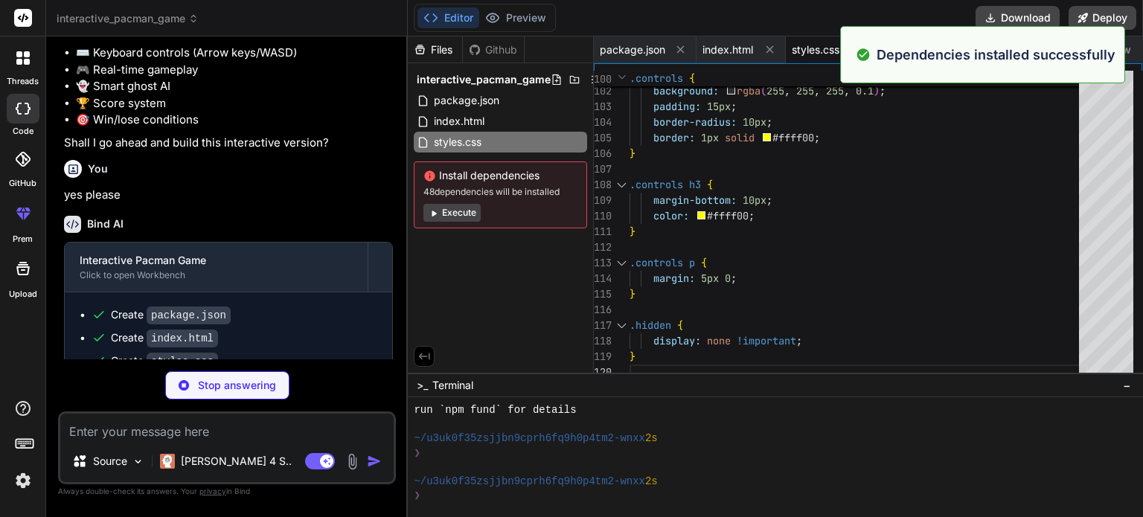
scroll to position [385, 0]
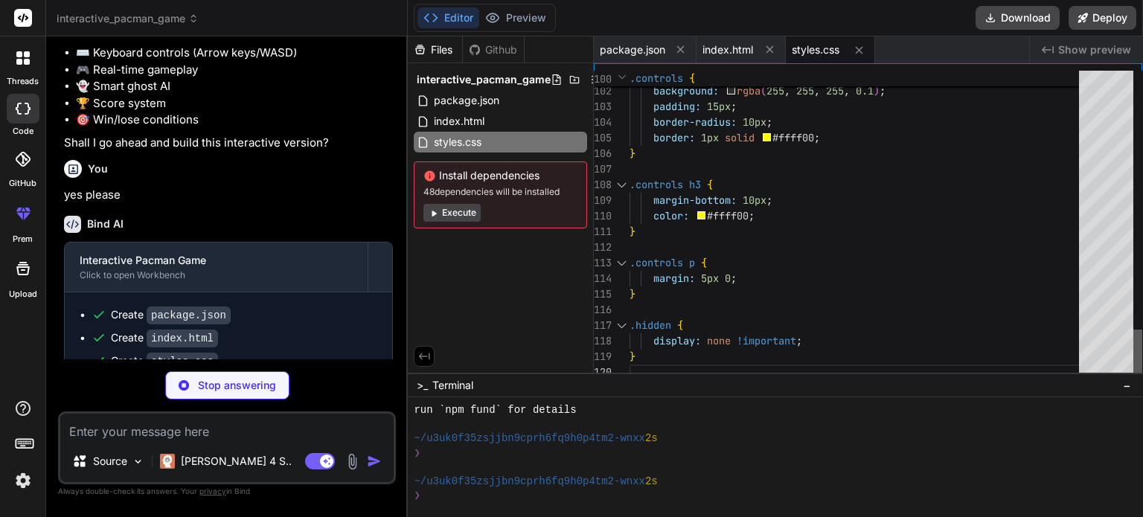
click at [1133, 380] on div at bounding box center [1137, 226] width 9 height 310
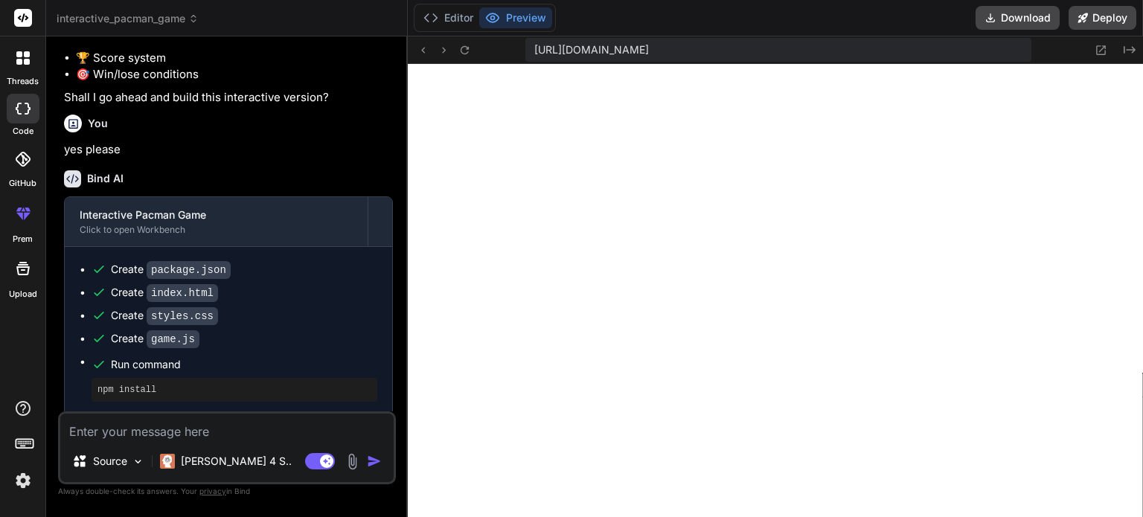
scroll to position [1100, 0]
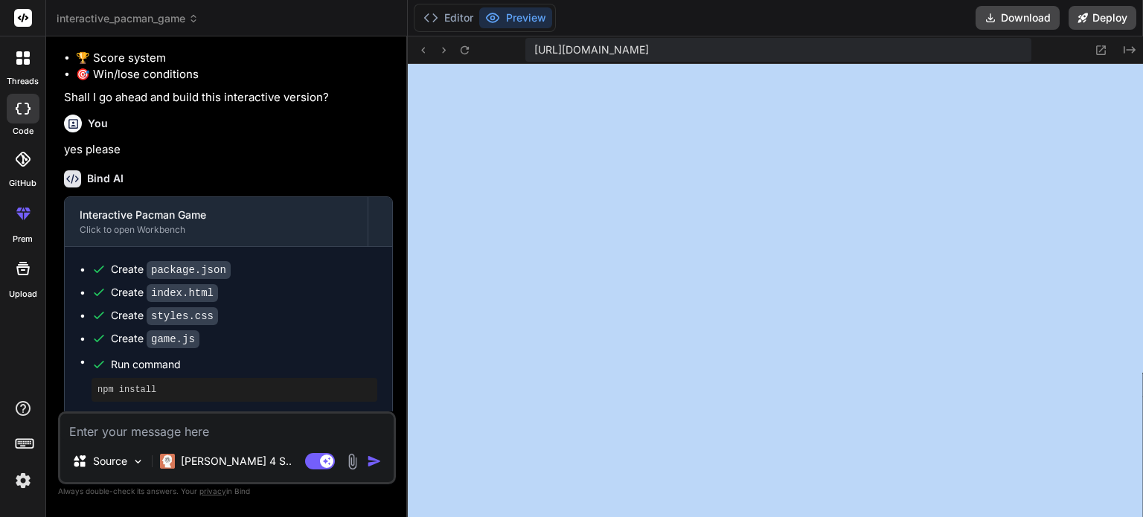
drag, startPoint x: 1142, startPoint y: 214, endPoint x: 1135, endPoint y: 311, distance: 97.7
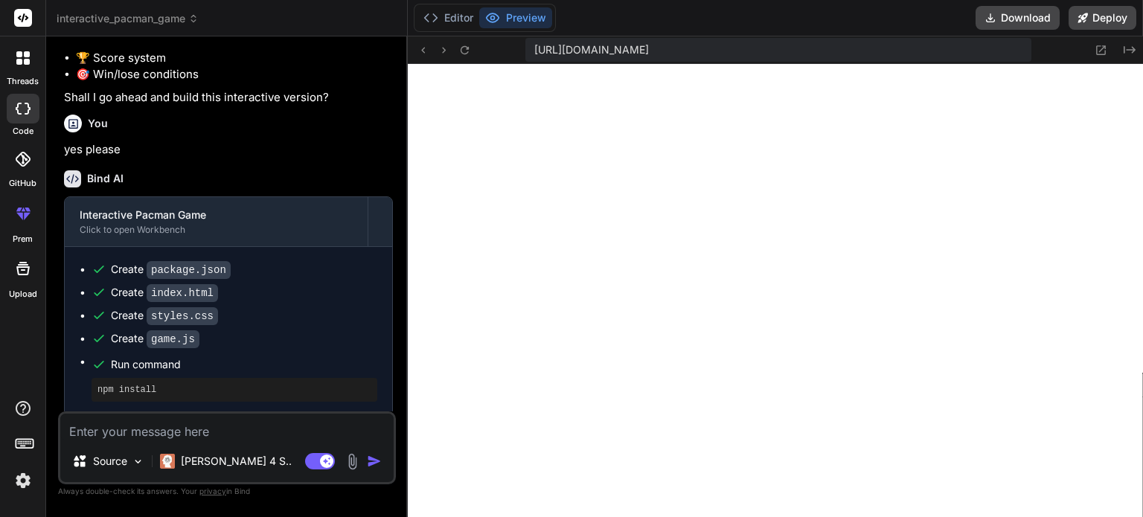
drag, startPoint x: 1142, startPoint y: 269, endPoint x: 1142, endPoint y: 327, distance: 58.0
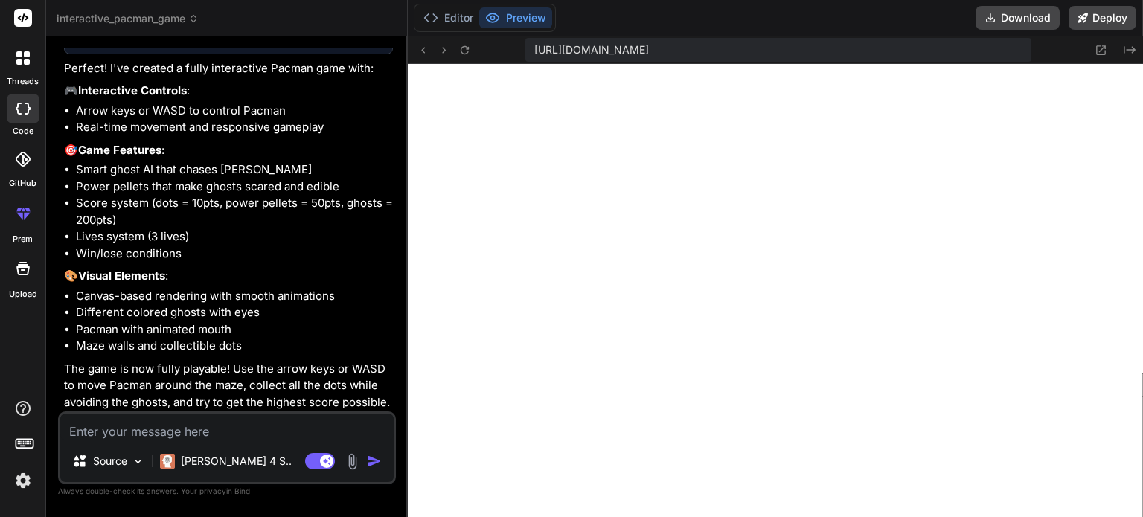
scroll to position [321, 0]
drag, startPoint x: 1137, startPoint y: 309, endPoint x: 1127, endPoint y: 313, distance: 10.7
click at [467, 9] on button "Editor" at bounding box center [448, 17] width 62 height 21
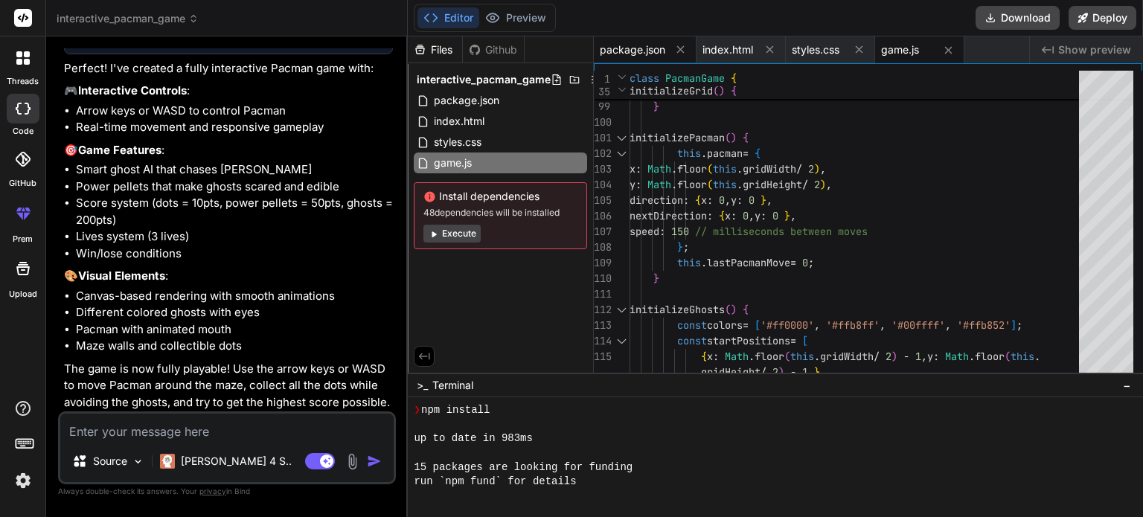
click at [645, 57] on div "package.json" at bounding box center [645, 49] width 103 height 27
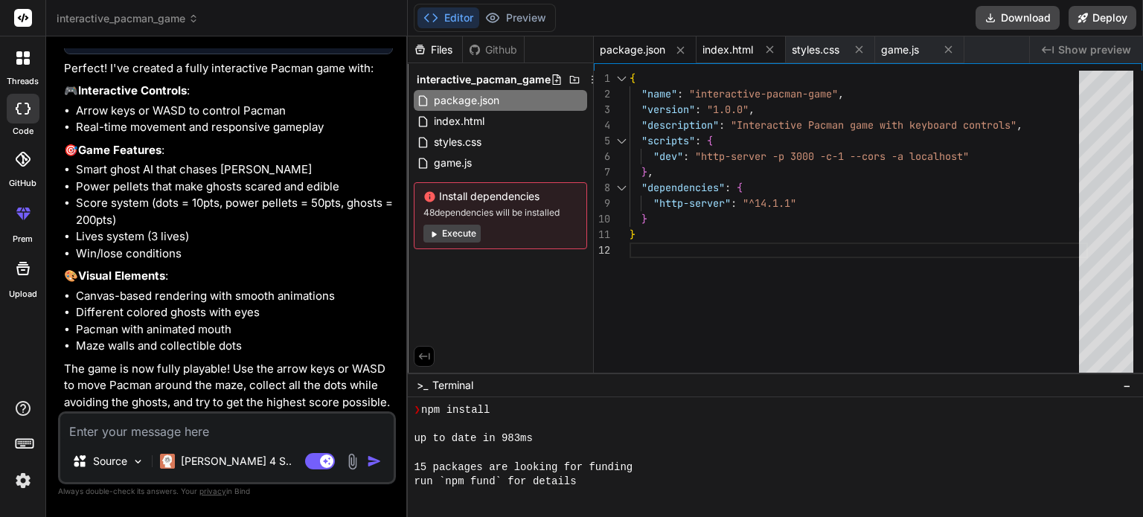
click at [725, 46] on span "index.html" at bounding box center [727, 49] width 51 height 15
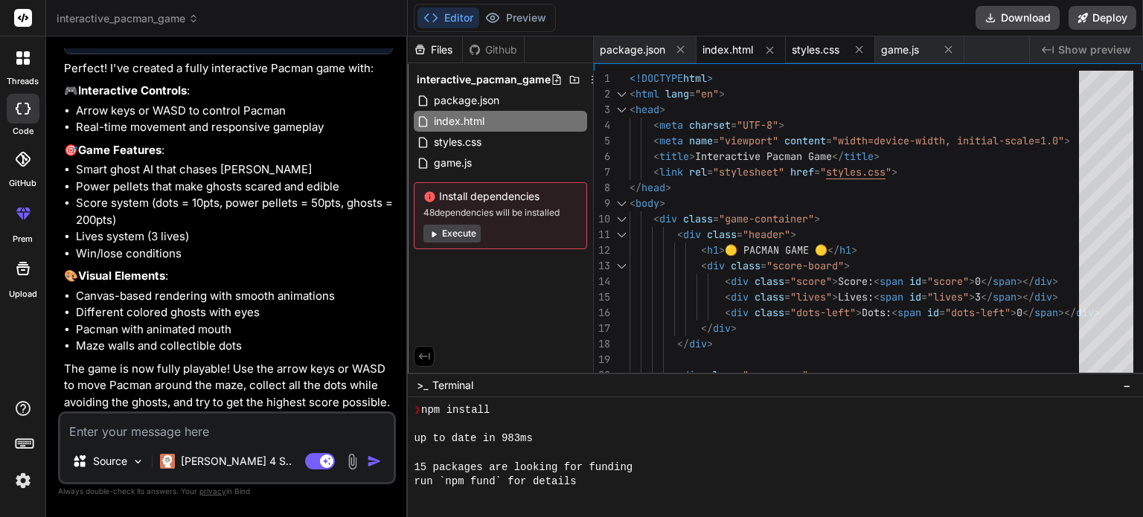
drag, startPoint x: 804, startPoint y: 48, endPoint x: 807, endPoint y: 58, distance: 10.7
click at [804, 49] on span "styles.css" at bounding box center [816, 49] width 48 height 15
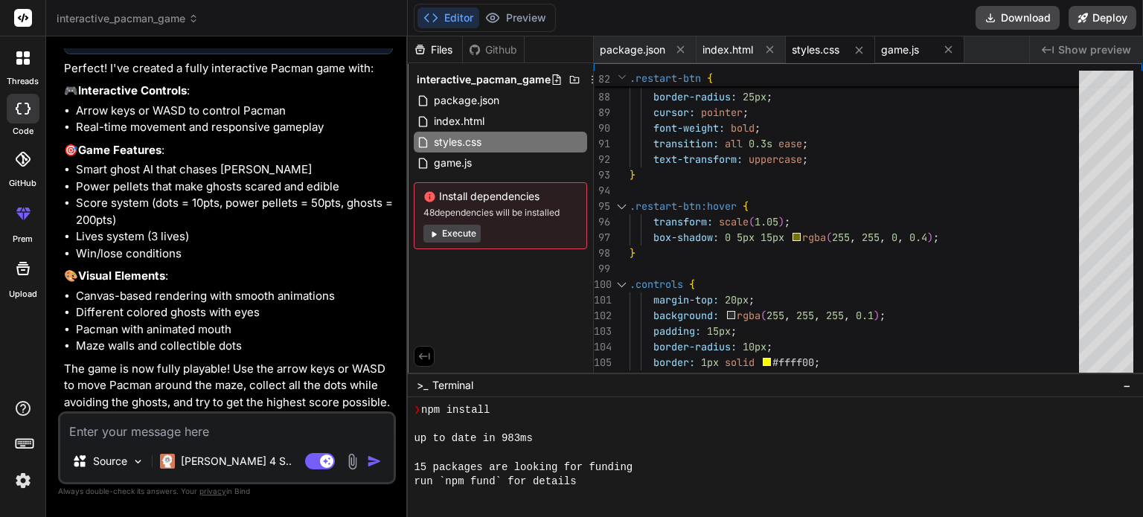
click at [909, 51] on span "game.js" at bounding box center [900, 49] width 38 height 15
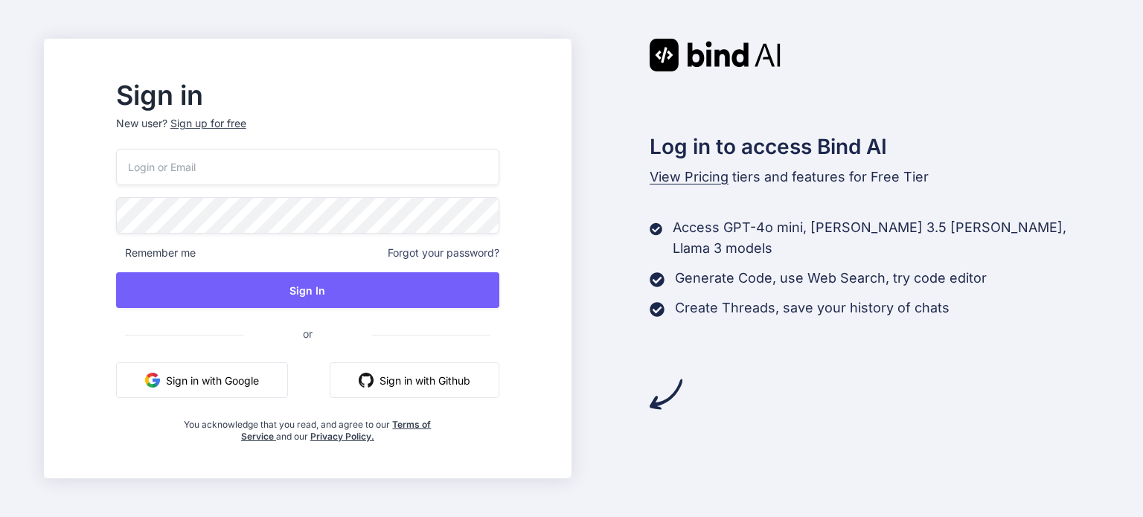
click at [217, 377] on button "Sign in with Google" at bounding box center [202, 380] width 172 height 36
